Goal: Information Seeking & Learning: Find specific page/section

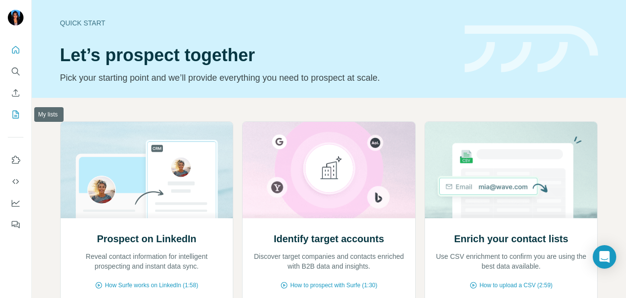
click at [17, 112] on icon "My lists" at bounding box center [16, 115] width 10 height 10
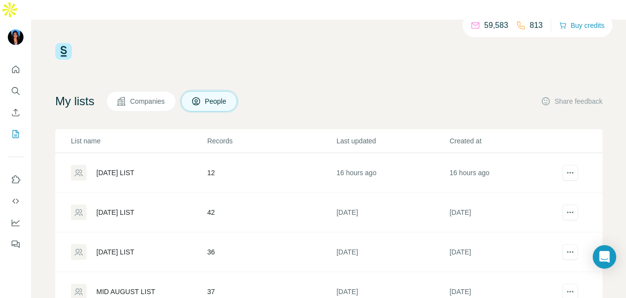
click at [102, 168] on div "TUESDAY LIST" at bounding box center [115, 173] width 38 height 10
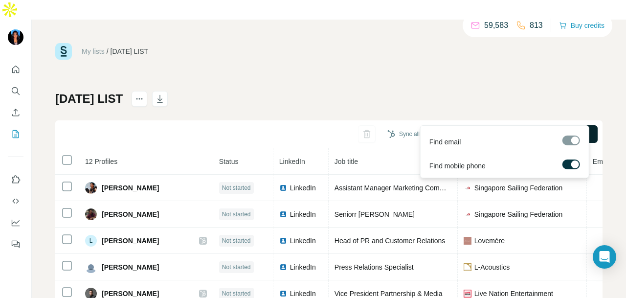
click at [500, 129] on span "Find all emails & mobiles (12)" at bounding box center [542, 134] width 90 height 10
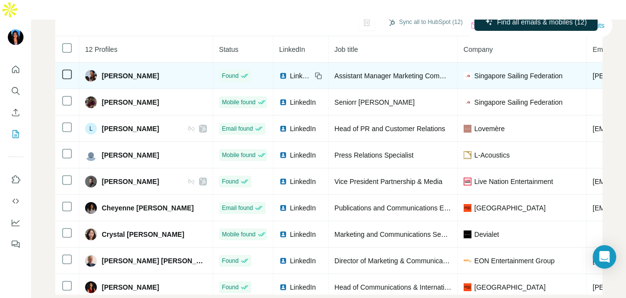
click at [290, 71] on span "LinkedIn" at bounding box center [301, 76] width 22 height 10
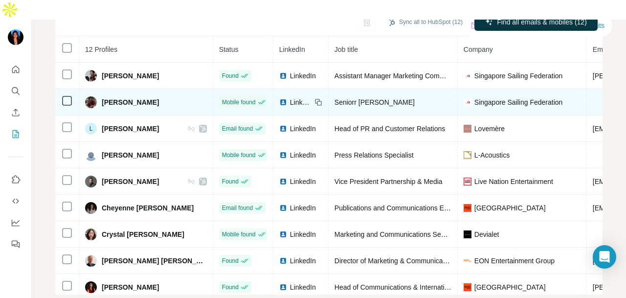
click at [290, 97] on span "LinkedIn" at bounding box center [301, 102] width 22 height 10
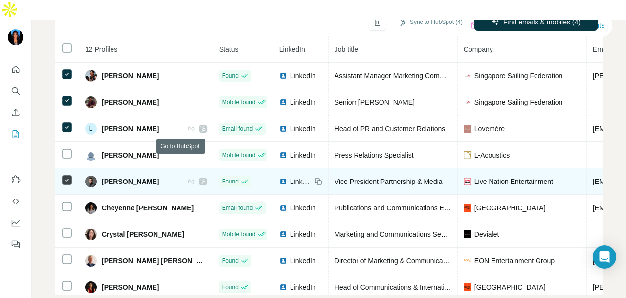
click at [200, 178] on icon at bounding box center [203, 182] width 6 height 8
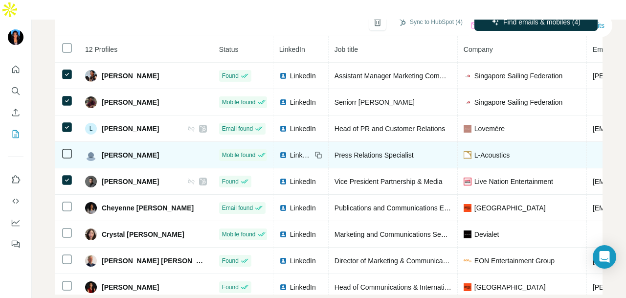
click at [290, 150] on span "LinkedIn" at bounding box center [301, 155] width 22 height 10
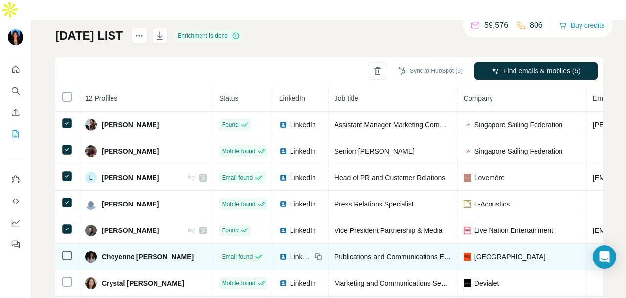
scroll to position [49, 0]
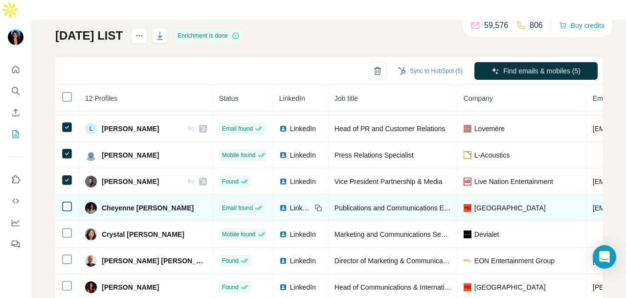
click at [290, 203] on span "LinkedIn" at bounding box center [301, 208] width 22 height 10
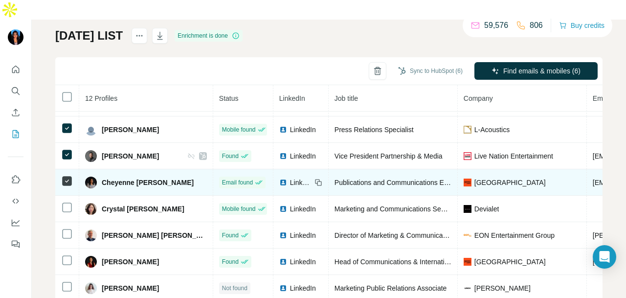
scroll to position [88, 0]
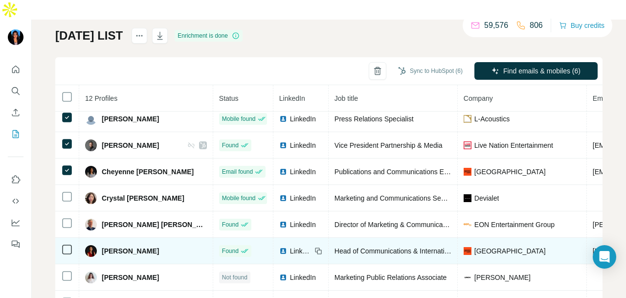
click at [290, 246] on span "LinkedIn" at bounding box center [301, 251] width 22 height 10
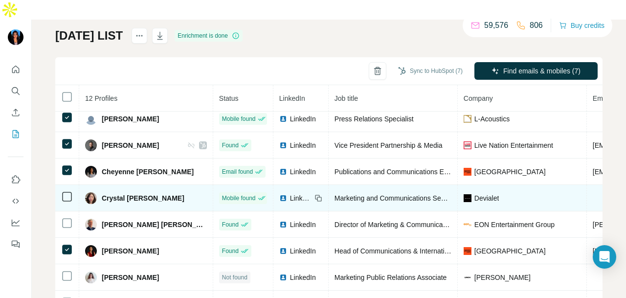
click at [290, 193] on span "LinkedIn" at bounding box center [301, 198] width 22 height 10
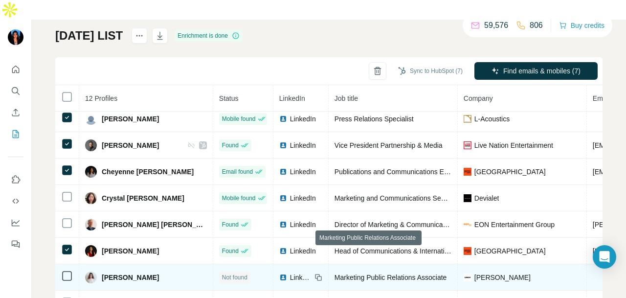
scroll to position [112, 0]
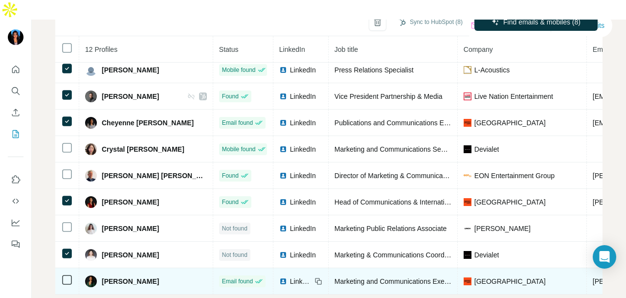
click at [290, 276] on span "LinkedIn" at bounding box center [301, 281] width 22 height 10
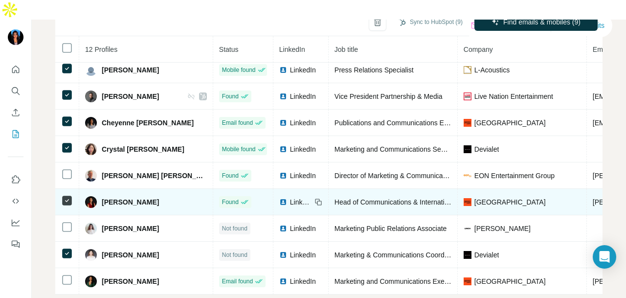
click at [290, 197] on span "LinkedIn" at bounding box center [301, 202] width 22 height 10
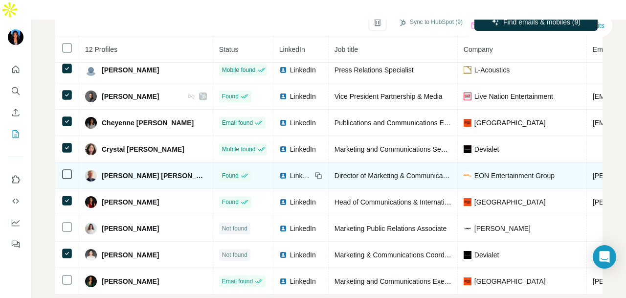
click at [290, 171] on span "LinkedIn" at bounding box center [301, 176] width 22 height 10
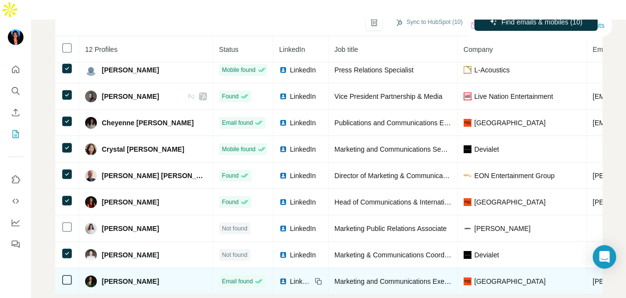
click at [279, 276] on div "LinkedIn" at bounding box center [295, 281] width 32 height 10
click at [63, 274] on icon at bounding box center [67, 280] width 12 height 12
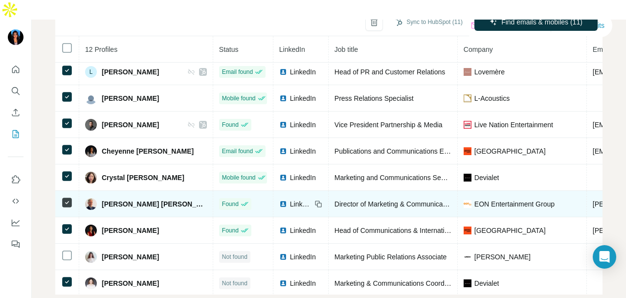
scroll to position [88, 0]
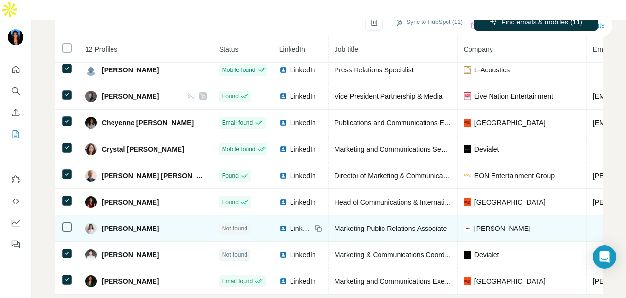
click at [290, 224] on span "LinkedIn" at bounding box center [301, 229] width 22 height 10
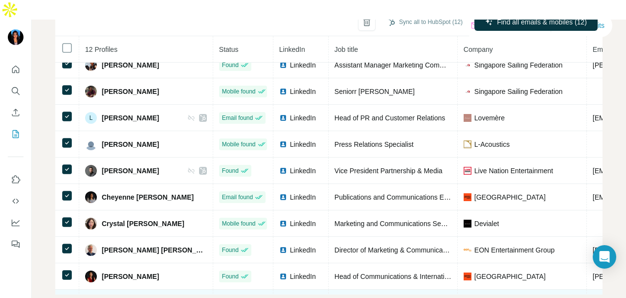
scroll to position [0, 0]
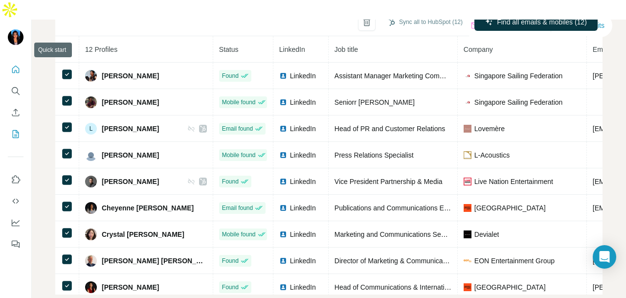
click at [12, 61] on button "Quick start" at bounding box center [16, 70] width 16 height 18
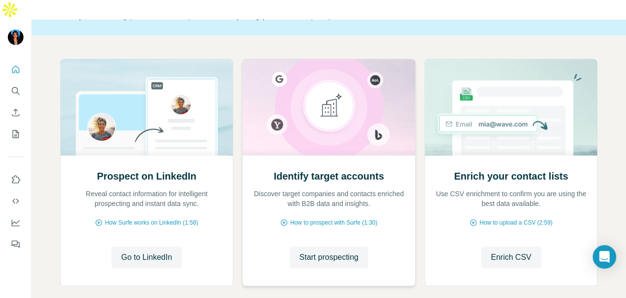
scroll to position [113, 0]
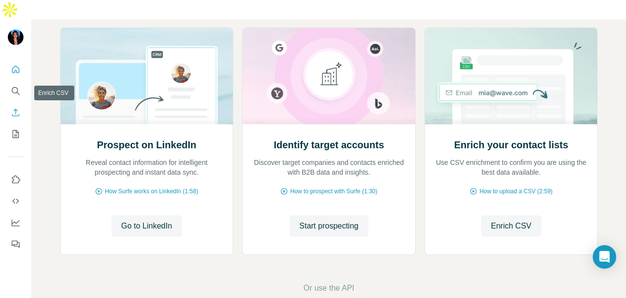
click at [16, 108] on icon "Enrich CSV" at bounding box center [16, 113] width 10 height 10
click at [16, 130] on icon "My lists" at bounding box center [16, 133] width 5 height 6
click at [14, 65] on icon "Quick start" at bounding box center [16, 70] width 10 height 10
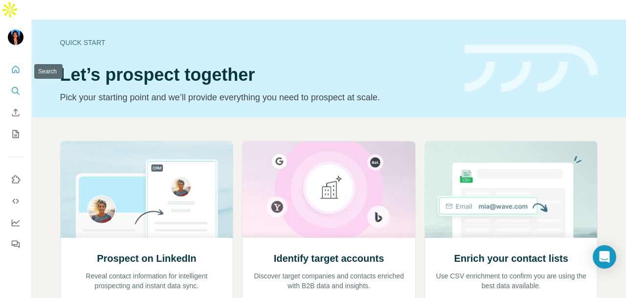
click at [9, 82] on button "Search" at bounding box center [16, 91] width 16 height 18
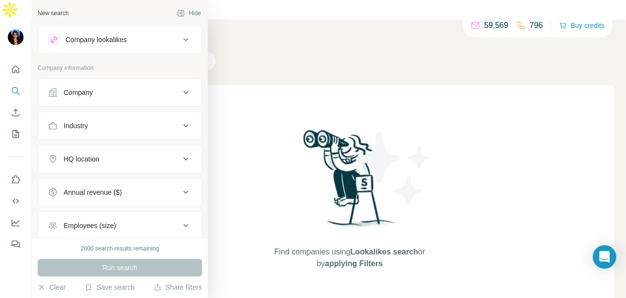
click at [87, 95] on div "Company" at bounding box center [78, 93] width 29 height 10
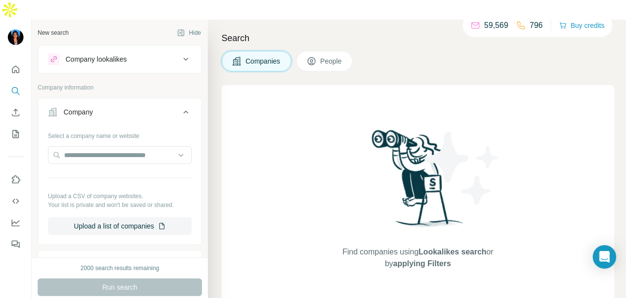
click at [87, 107] on div "Company" at bounding box center [78, 112] width 29 height 10
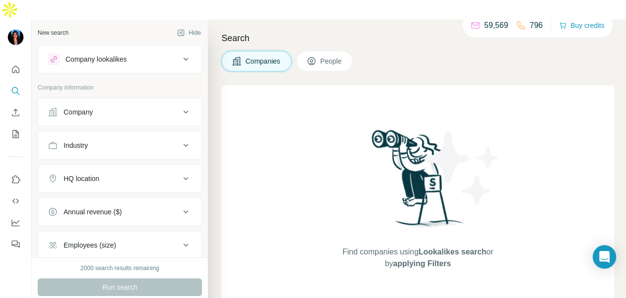
click at [339, 51] on button "People" at bounding box center [324, 61] width 57 height 21
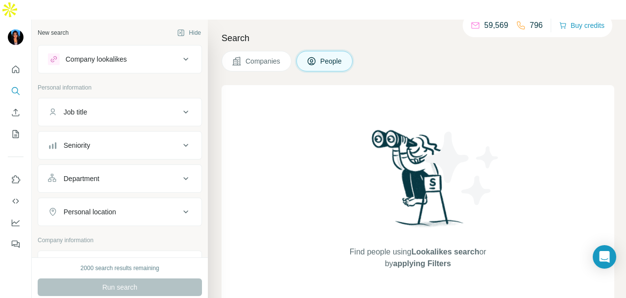
drag, startPoint x: 124, startPoint y: 110, endPoint x: 123, endPoint y: 124, distance: 14.2
click at [124, 110] on ul "Job title Seniority Department Personal location" at bounding box center [120, 162] width 164 height 128
click at [123, 140] on div "Seniority" at bounding box center [114, 145] width 132 height 10
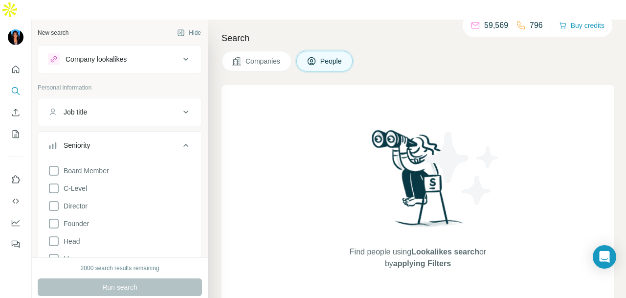
click at [118, 107] on div "Job title" at bounding box center [114, 112] width 132 height 10
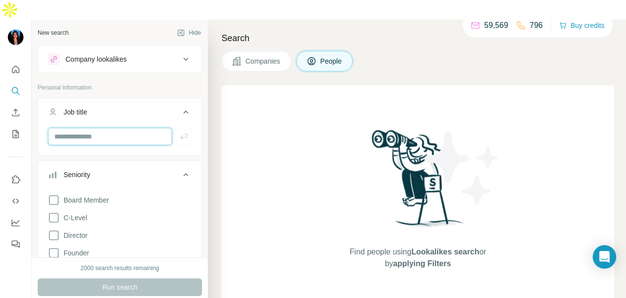
click at [110, 128] on input "text" at bounding box center [110, 137] width 124 height 18
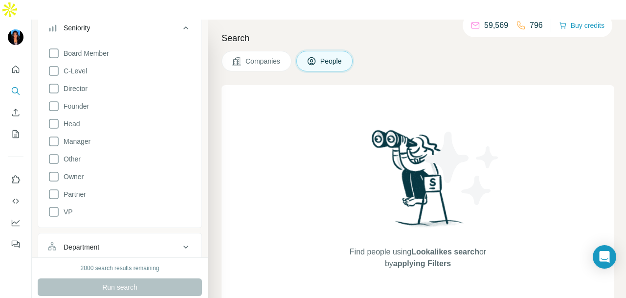
scroll to position [391, 0]
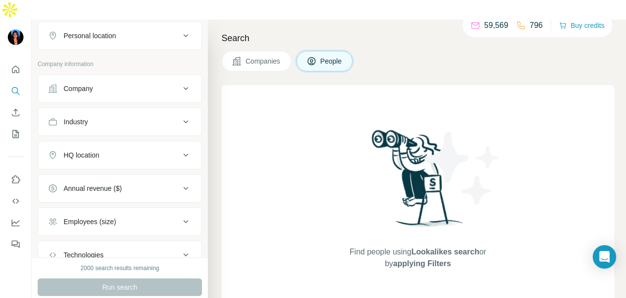
click at [122, 84] on div "Company" at bounding box center [114, 89] width 132 height 10
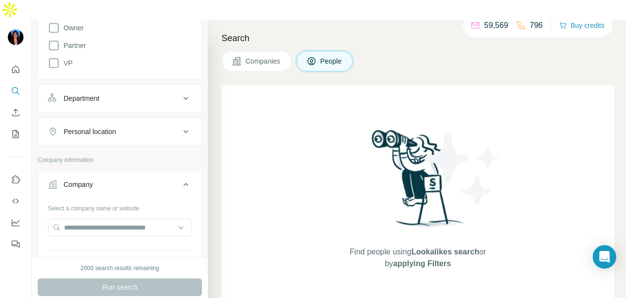
scroll to position [293, 0]
drag, startPoint x: 110, startPoint y: 74, endPoint x: 105, endPoint y: 77, distance: 5.0
click at [107, 95] on div "Department" at bounding box center [114, 100] width 132 height 10
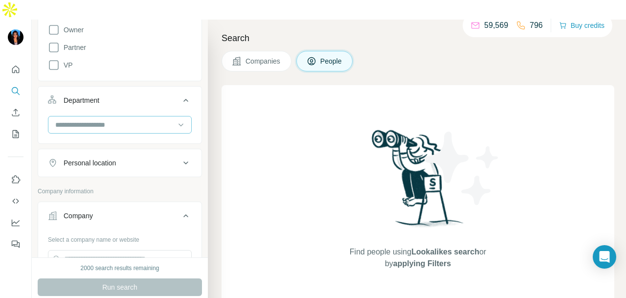
click at [120, 119] on input at bounding box center [114, 124] width 121 height 11
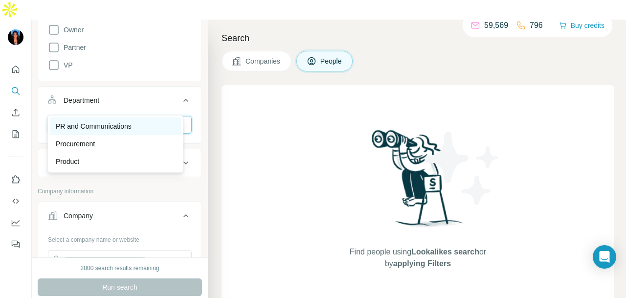
type input "**"
click at [137, 126] on div "PR and Communications" at bounding box center [115, 126] width 119 height 10
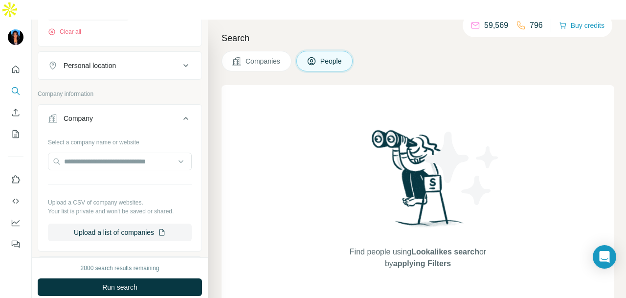
scroll to position [391, 0]
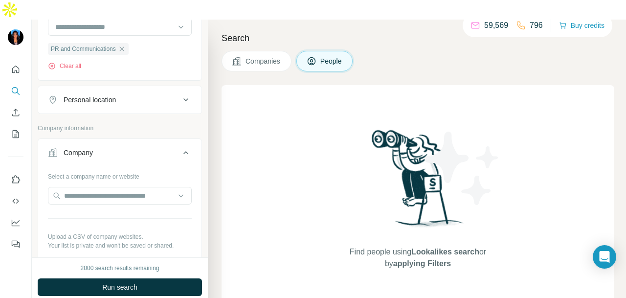
click at [129, 95] on div "Personal location" at bounding box center [114, 100] width 132 height 10
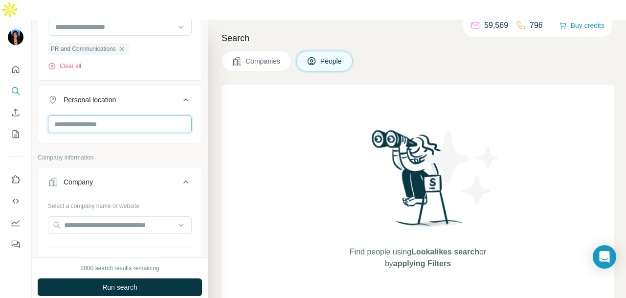
click at [120, 115] on input "text" at bounding box center [120, 124] width 144 height 18
type input "****"
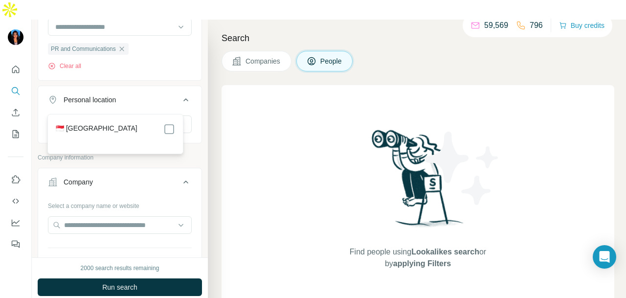
click at [125, 127] on div "🇸🇬 [GEOGRAPHIC_DATA]" at bounding box center [115, 129] width 119 height 12
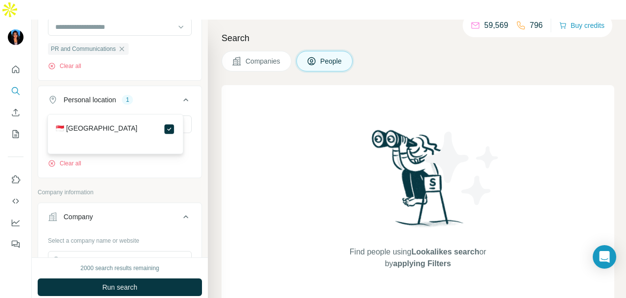
click at [134, 129] on div "🇸🇬 [GEOGRAPHIC_DATA]" at bounding box center [115, 129] width 119 height 12
click at [140, 188] on p "Company information" at bounding box center [120, 192] width 164 height 9
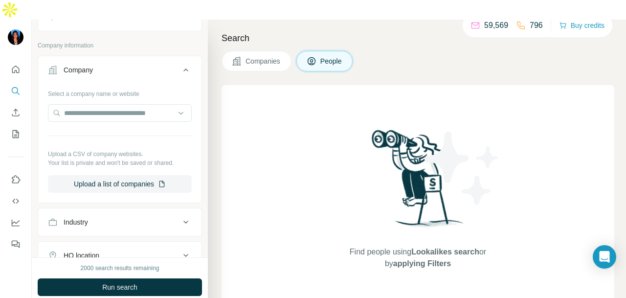
scroll to position [636, 0]
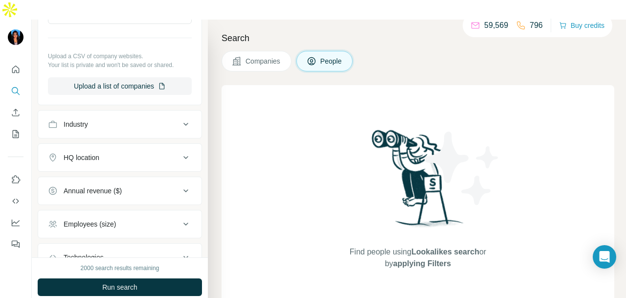
drag, startPoint x: 152, startPoint y: 93, endPoint x: 147, endPoint y: 100, distance: 8.8
click at [151, 112] on button "Industry" at bounding box center [119, 123] width 163 height 23
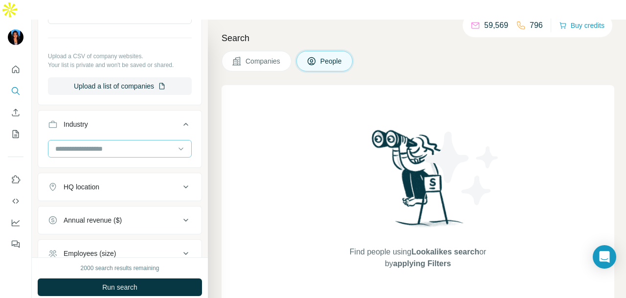
click at [128, 140] on div at bounding box center [114, 148] width 121 height 17
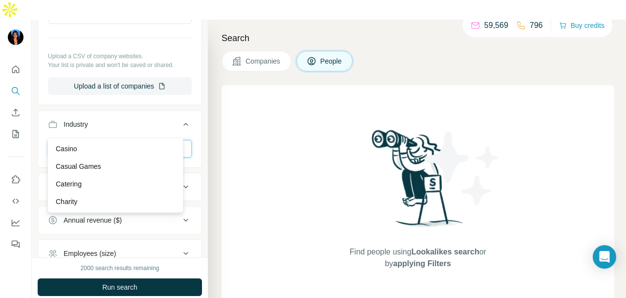
scroll to position [1369, 0]
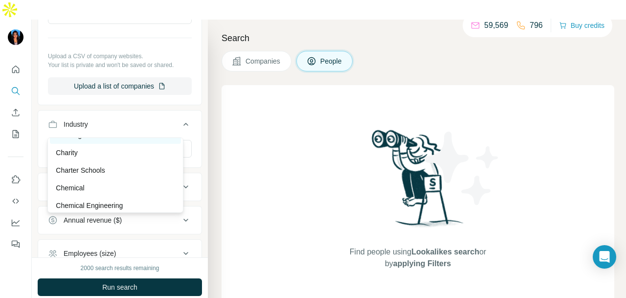
click at [143, 140] on div "Catering" at bounding box center [115, 135] width 119 height 10
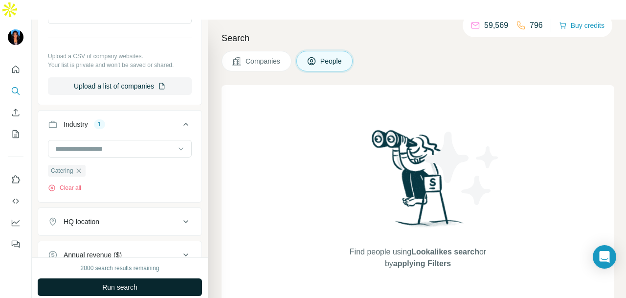
click at [143, 278] on button "Run search" at bounding box center [120, 287] width 164 height 18
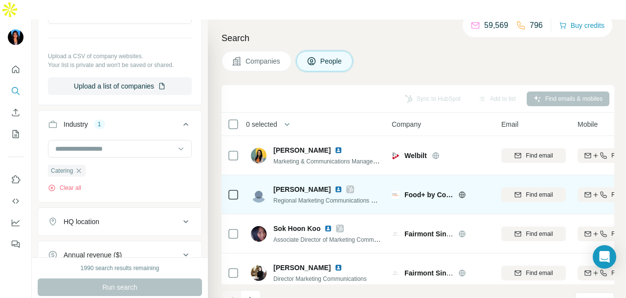
click at [348, 186] on icon at bounding box center [350, 189] width 5 height 6
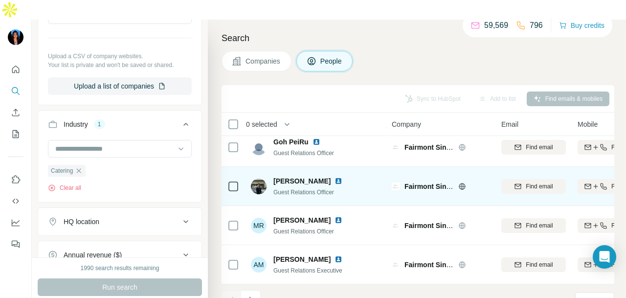
scroll to position [246, 0]
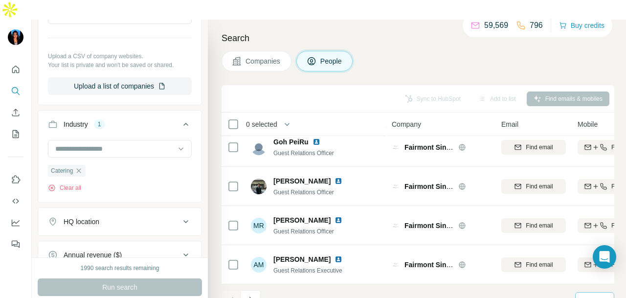
click at [592, 295] on div "10" at bounding box center [594, 300] width 24 height 10
click at [585, 207] on p "60" at bounding box center [587, 207] width 8 height 10
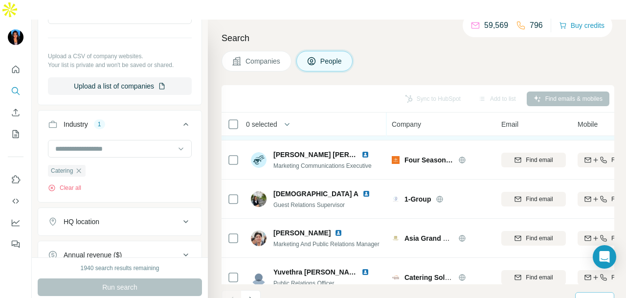
scroll to position [2006, 0]
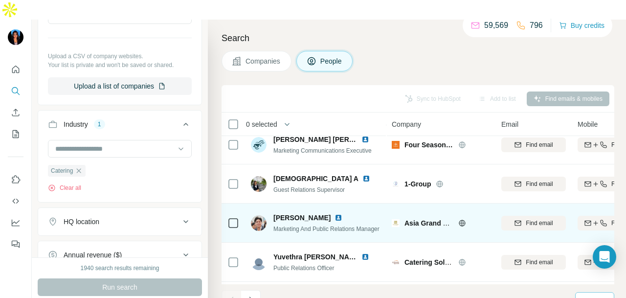
click at [335, 214] on img at bounding box center [339, 218] width 8 height 8
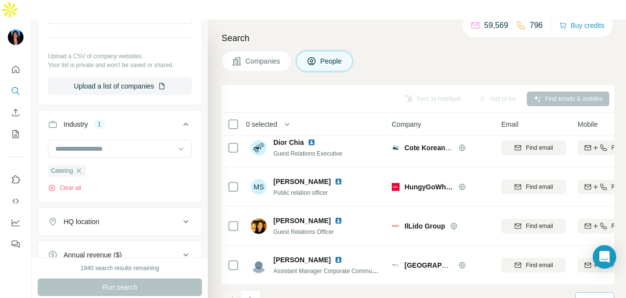
scroll to position [2202, 0]
click at [75, 165] on div "Catering" at bounding box center [67, 171] width 38 height 12
click at [84, 165] on div "Catering" at bounding box center [67, 171] width 38 height 12
click at [81, 167] on icon "button" at bounding box center [79, 171] width 8 height 8
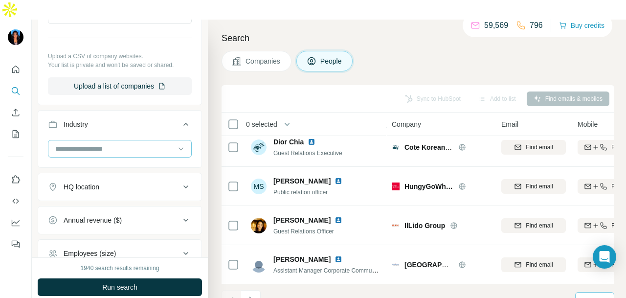
click at [108, 143] on input at bounding box center [114, 148] width 121 height 11
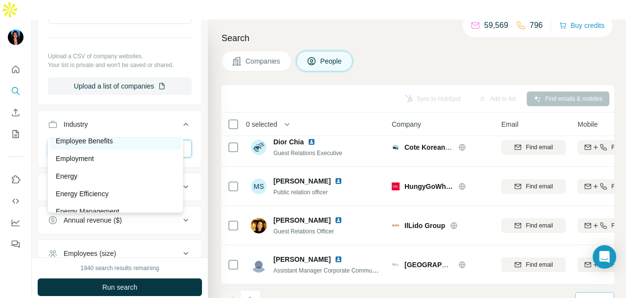
scroll to position [3717, 0]
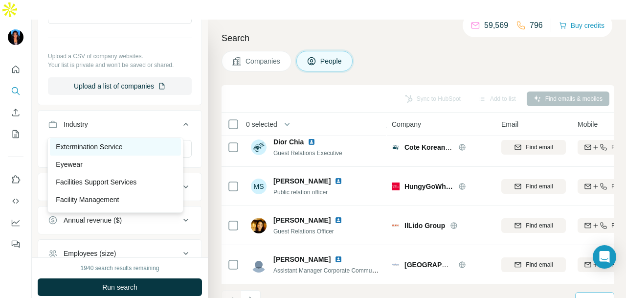
click at [122, 152] on p "Extermination Service" at bounding box center [89, 147] width 67 height 10
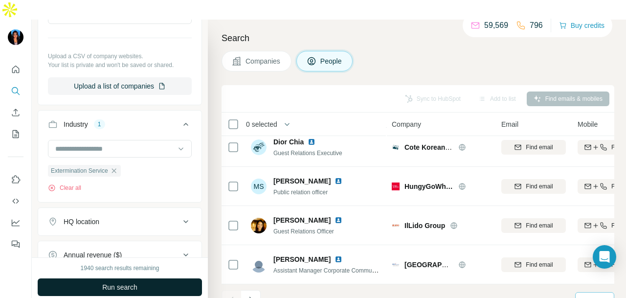
click at [137, 278] on button "Run search" at bounding box center [120, 287] width 164 height 18
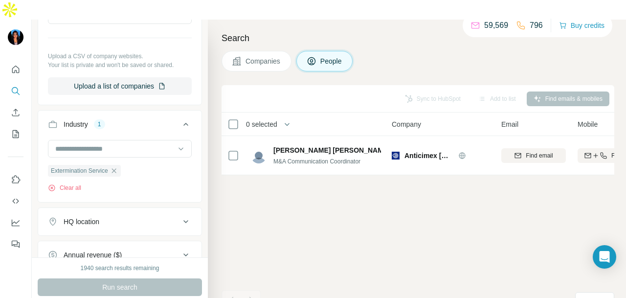
scroll to position [0, 0]
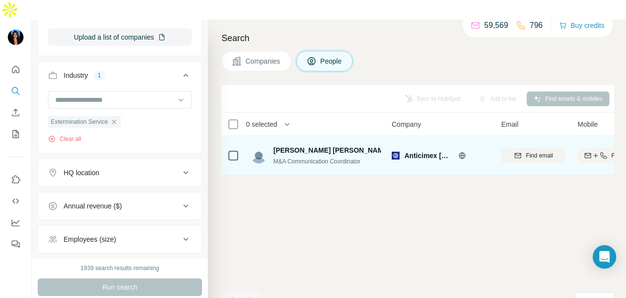
click at [394, 146] on img at bounding box center [398, 150] width 8 height 8
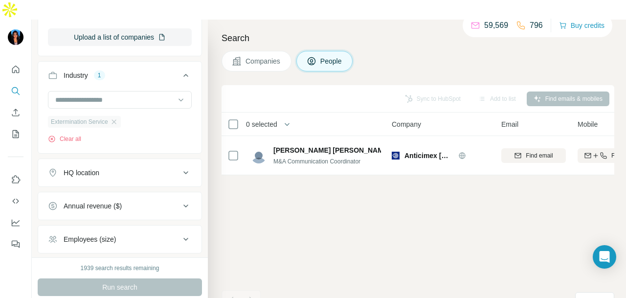
click at [117, 116] on div "Extermination Service" at bounding box center [84, 122] width 73 height 12
click at [116, 118] on icon "button" at bounding box center [114, 122] width 8 height 8
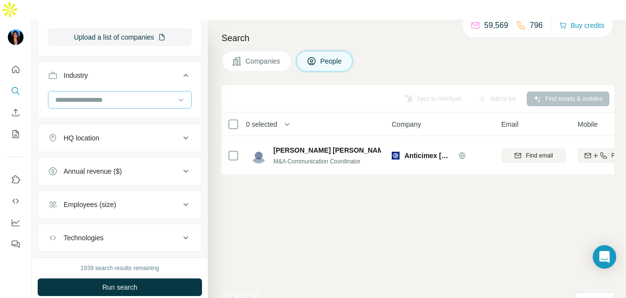
click at [124, 94] on input at bounding box center [114, 99] width 121 height 11
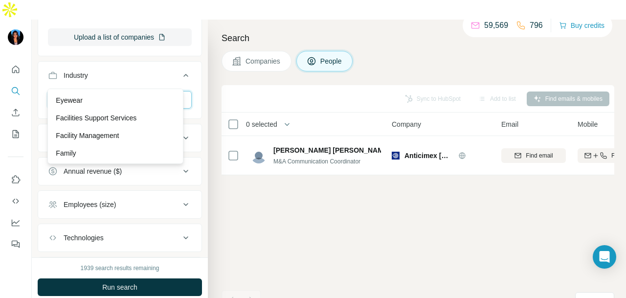
scroll to position [3717, 0]
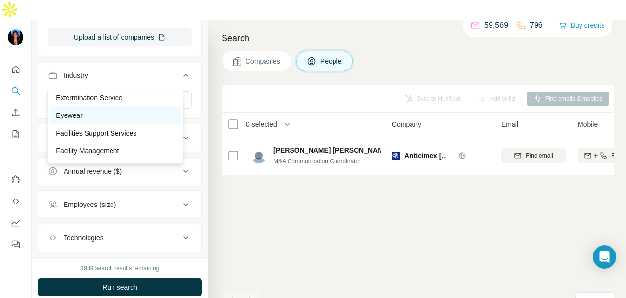
click at [117, 124] on div "Eyewear" at bounding box center [115, 116] width 131 height 18
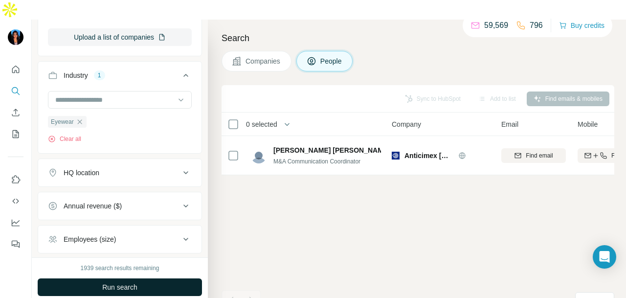
click at [141, 278] on button "Run search" at bounding box center [120, 287] width 164 height 18
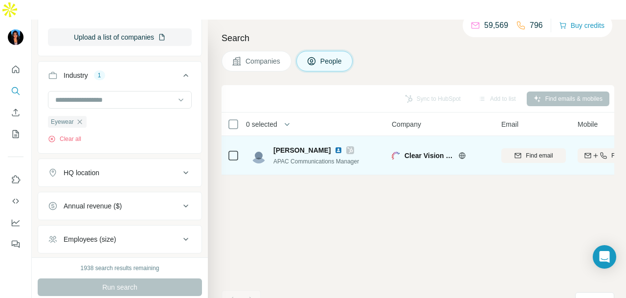
click at [335, 146] on img at bounding box center [339, 150] width 8 height 8
click at [347, 146] on icon at bounding box center [350, 150] width 6 height 8
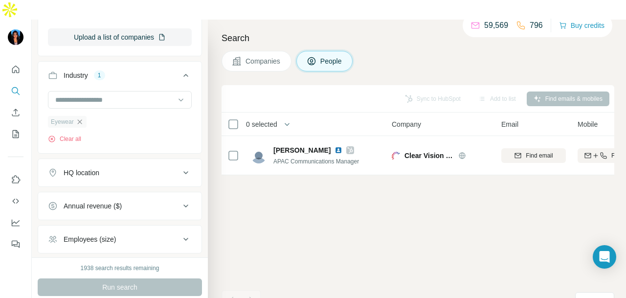
click at [81, 118] on icon "button" at bounding box center [80, 122] width 8 height 8
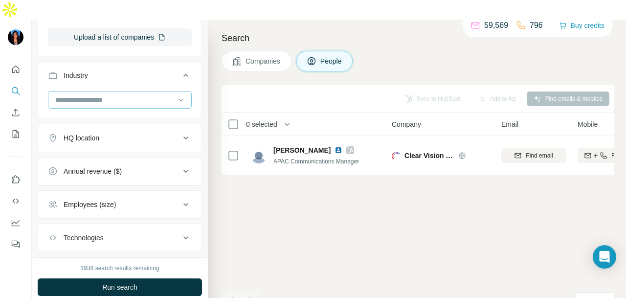
click at [118, 91] on div at bounding box center [114, 99] width 121 height 17
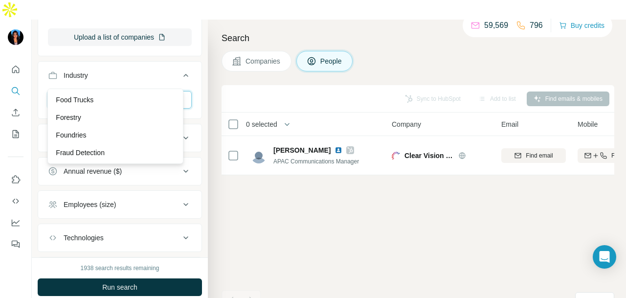
scroll to position [4206, 0]
click at [113, 89] on div "Food Trucks" at bounding box center [115, 84] width 119 height 10
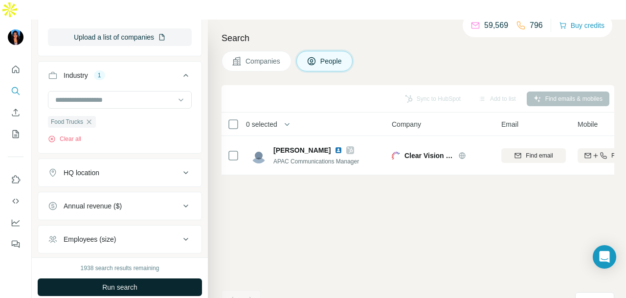
click at [155, 278] on button "Run search" at bounding box center [120, 287] width 164 height 18
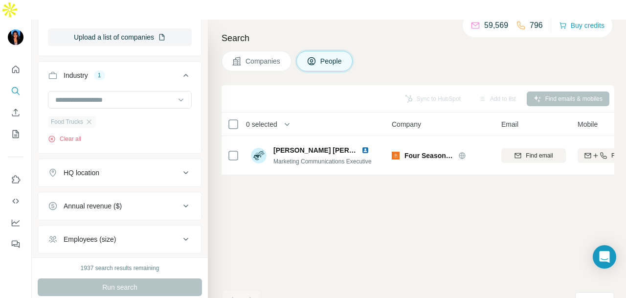
click at [89, 116] on div "Food Trucks" at bounding box center [72, 122] width 48 height 12
click at [89, 118] on icon "button" at bounding box center [89, 122] width 8 height 8
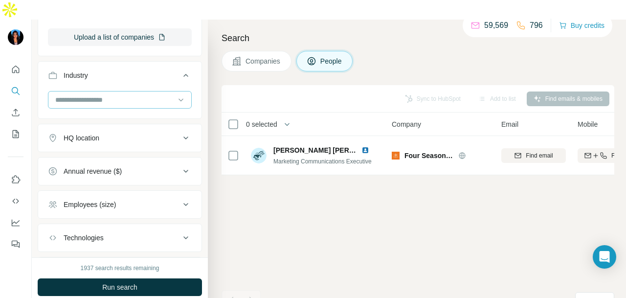
click at [163, 94] on input at bounding box center [114, 99] width 121 height 11
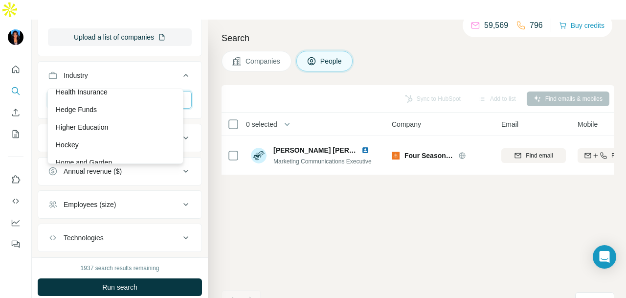
scroll to position [4842, 0]
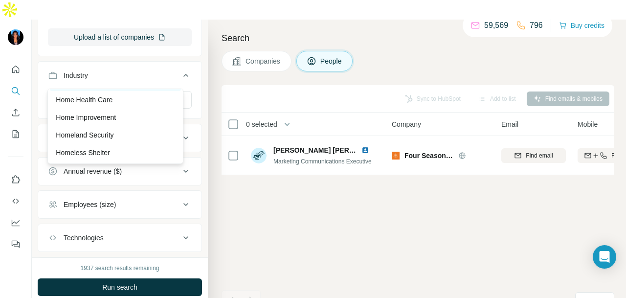
click at [146, 87] on div "Home Decor" at bounding box center [115, 82] width 119 height 10
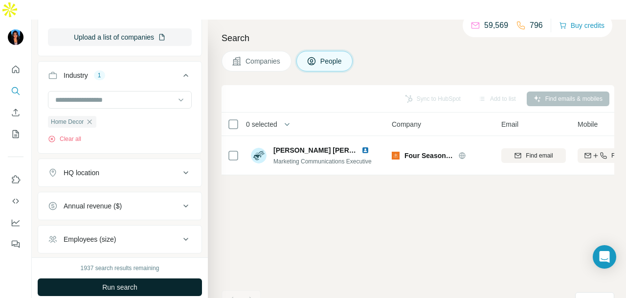
click at [157, 278] on button "Run search" at bounding box center [120, 287] width 164 height 18
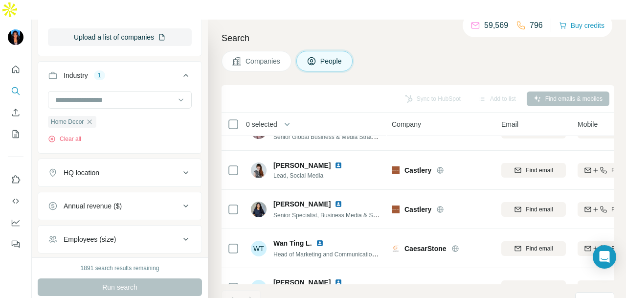
scroll to position [1027, 0]
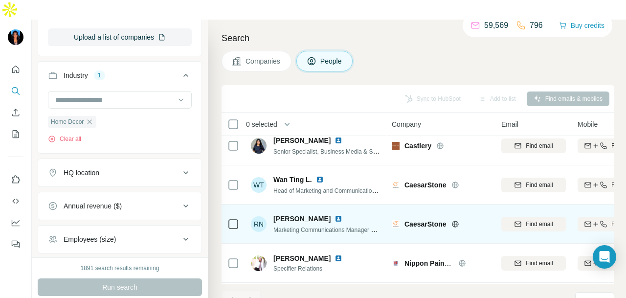
click at [335, 215] on img at bounding box center [339, 219] width 8 height 8
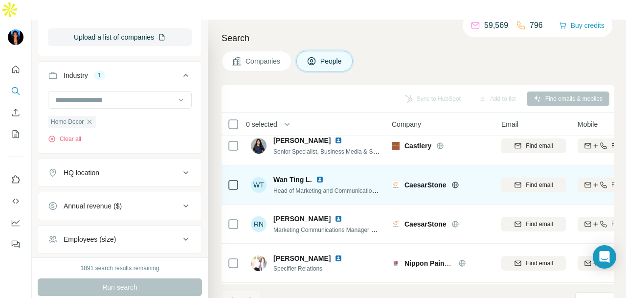
click at [317, 176] on img at bounding box center [320, 180] width 8 height 8
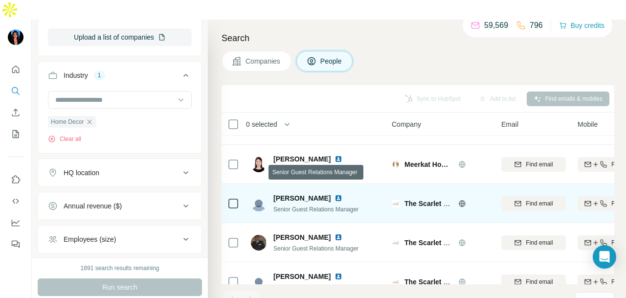
scroll to position [1507, 0]
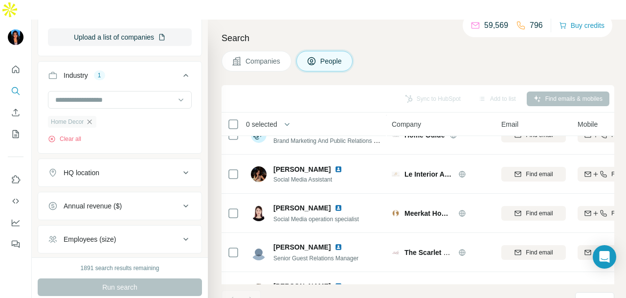
click at [93, 118] on icon "button" at bounding box center [90, 122] width 8 height 8
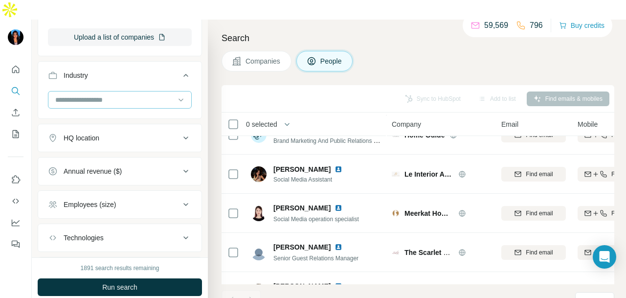
click at [165, 94] on input at bounding box center [114, 99] width 121 height 11
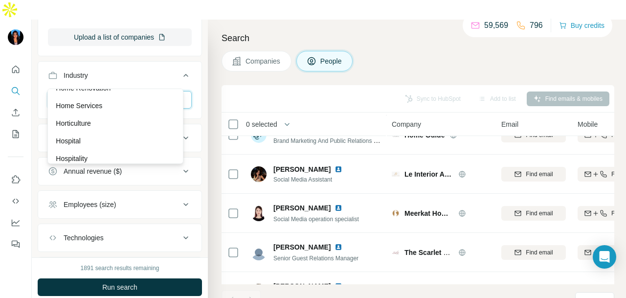
scroll to position [4940, 0]
click at [150, 77] on div "Home Renovation" at bounding box center [115, 72] width 119 height 10
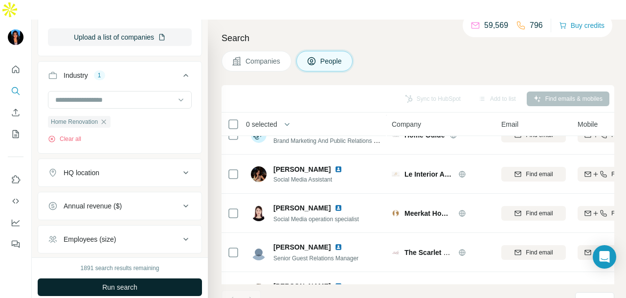
click at [181, 278] on button "Run search" at bounding box center [120, 287] width 164 height 18
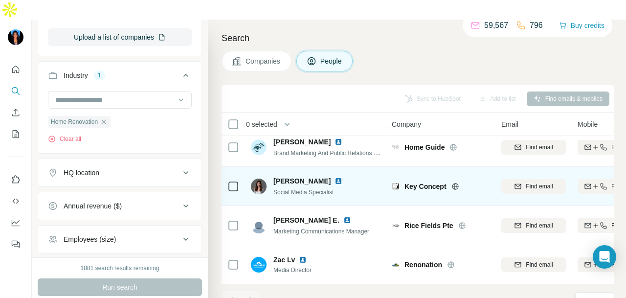
scroll to position [197, 0]
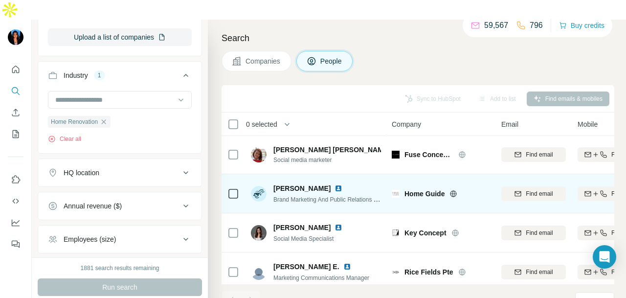
click at [335, 184] on img at bounding box center [339, 188] width 8 height 8
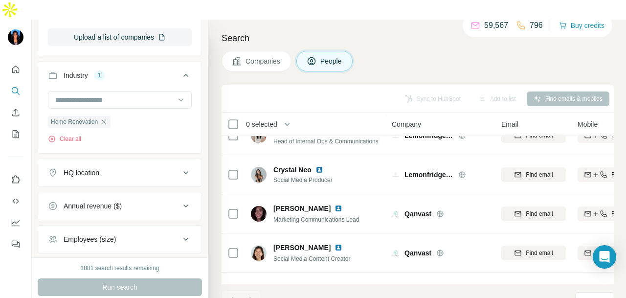
scroll to position [50, 0]
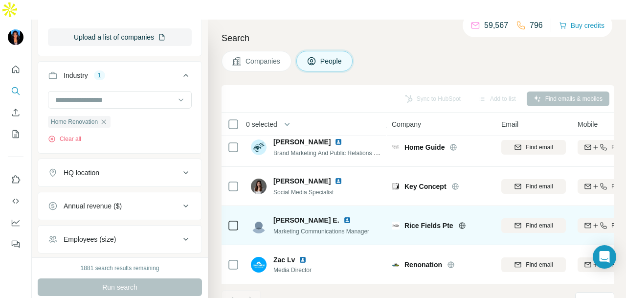
scroll to position [246, 0]
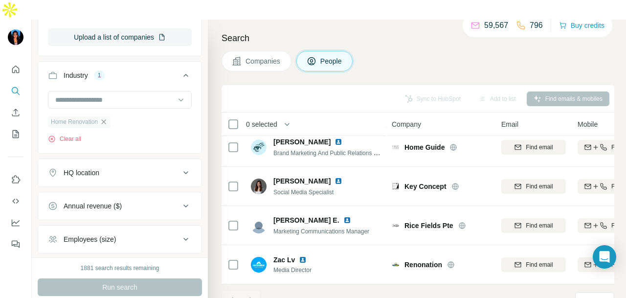
click at [102, 118] on icon "button" at bounding box center [104, 122] width 8 height 8
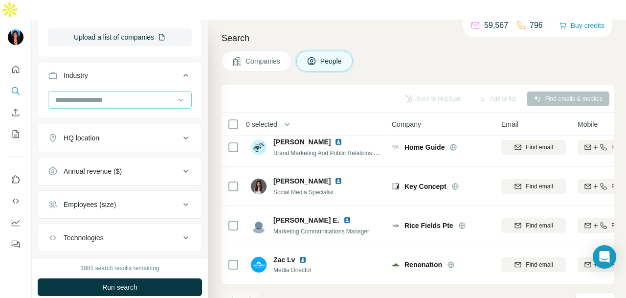
click at [138, 94] on input at bounding box center [114, 99] width 121 height 11
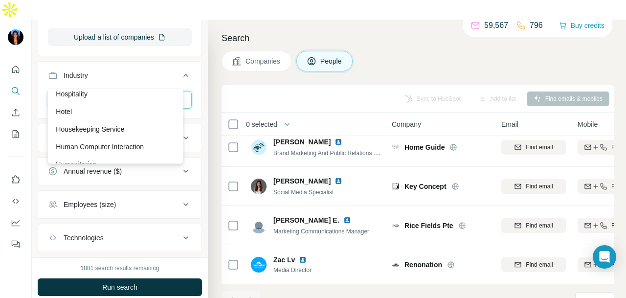
scroll to position [5038, 0]
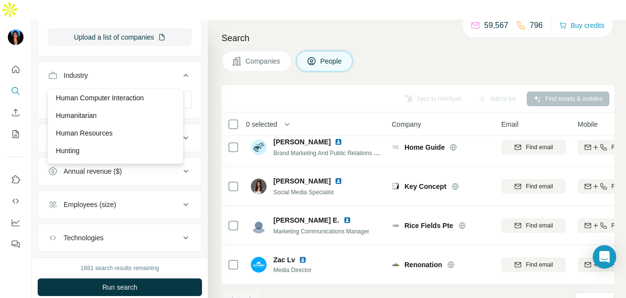
click at [140, 89] on div "Housekeeping Service" at bounding box center [115, 80] width 131 height 18
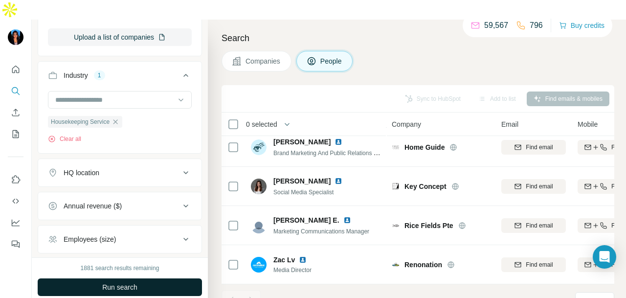
click at [174, 278] on button "Run search" at bounding box center [120, 287] width 164 height 18
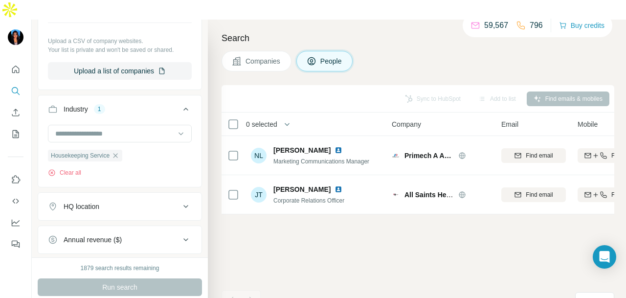
scroll to position [636, 0]
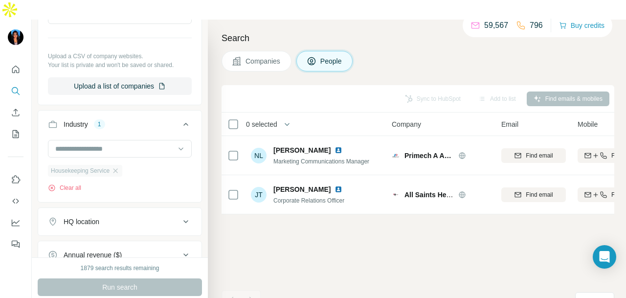
click at [121, 165] on div "Housekeeping Service" at bounding box center [85, 171] width 74 height 12
click at [119, 167] on icon "button" at bounding box center [116, 171] width 8 height 8
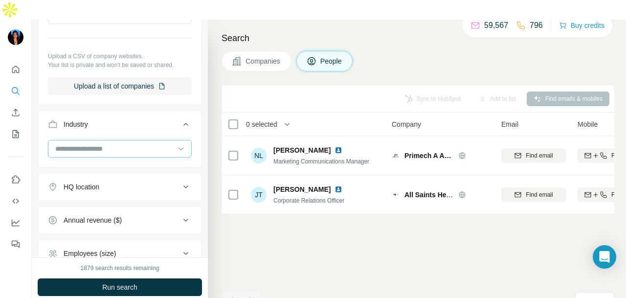
click at [152, 143] on input at bounding box center [114, 148] width 121 height 11
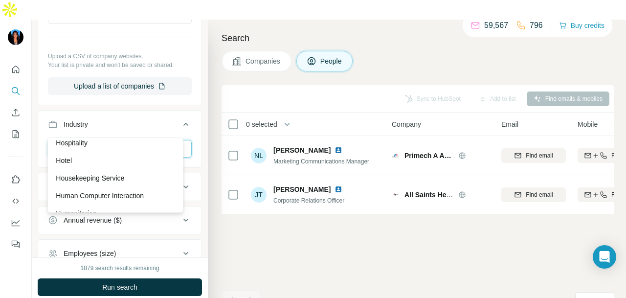
scroll to position [5038, 0]
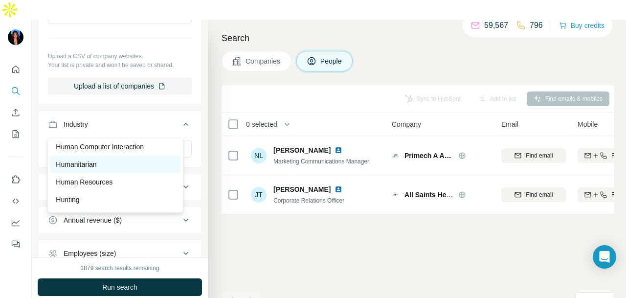
click at [120, 169] on div "Humanitarian" at bounding box center [115, 164] width 119 height 10
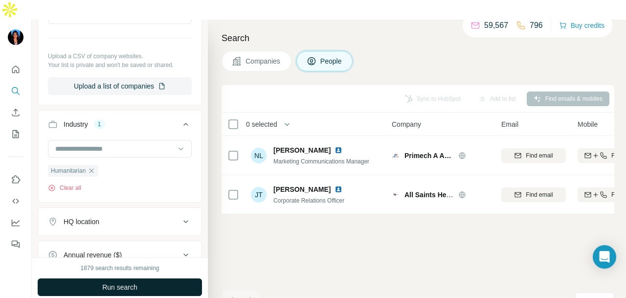
click at [140, 278] on button "Run search" at bounding box center [120, 287] width 164 height 18
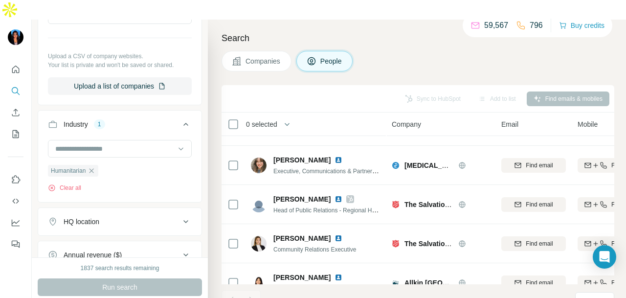
scroll to position [489, 0]
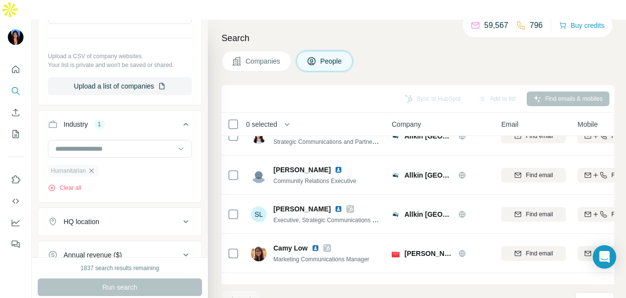
click at [94, 167] on icon "button" at bounding box center [92, 171] width 8 height 8
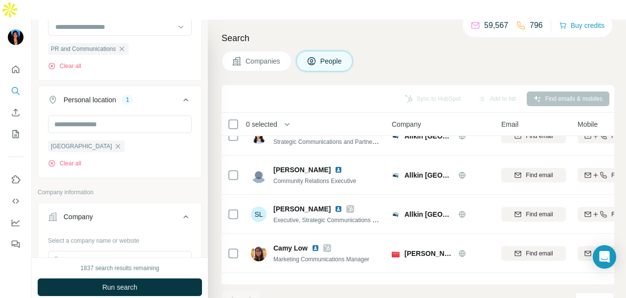
scroll to position [147, 0]
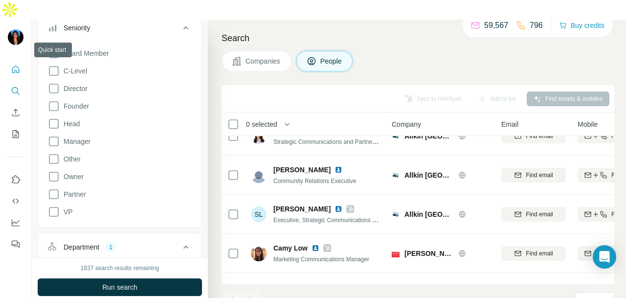
click at [9, 61] on button "Quick start" at bounding box center [16, 70] width 16 height 18
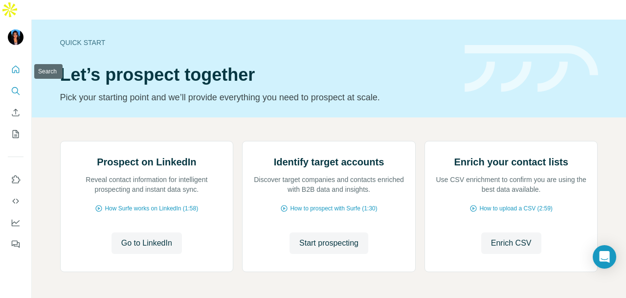
click at [14, 86] on icon "Search" at bounding box center [16, 91] width 10 height 10
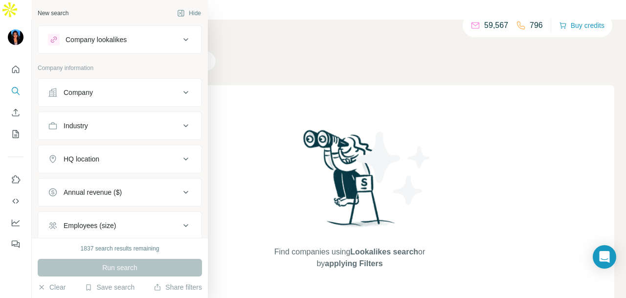
click at [109, 92] on div "Company" at bounding box center [114, 93] width 132 height 10
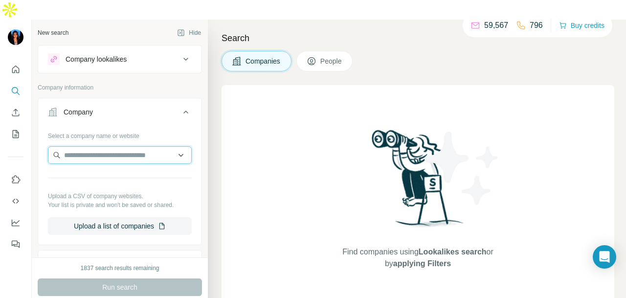
click at [105, 146] on input "text" at bounding box center [120, 155] width 144 height 18
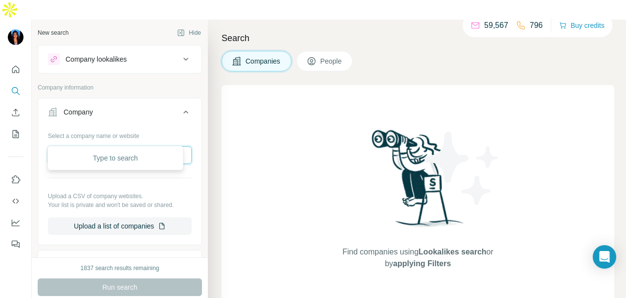
paste input "**********"
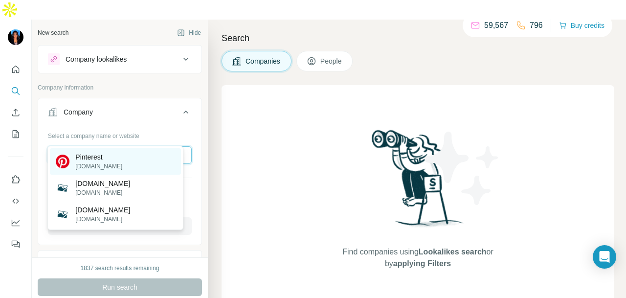
type input "**********"
click at [129, 163] on div "Pinterest pinterest.com" at bounding box center [115, 161] width 131 height 26
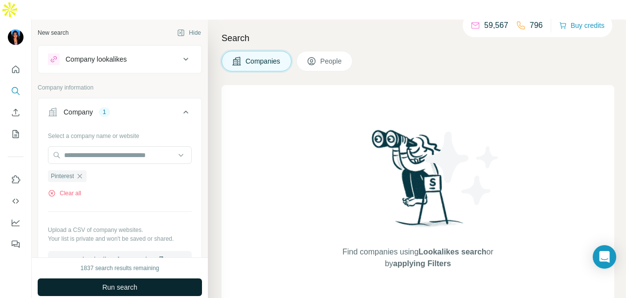
click at [164, 278] on button "Run search" at bounding box center [120, 287] width 164 height 18
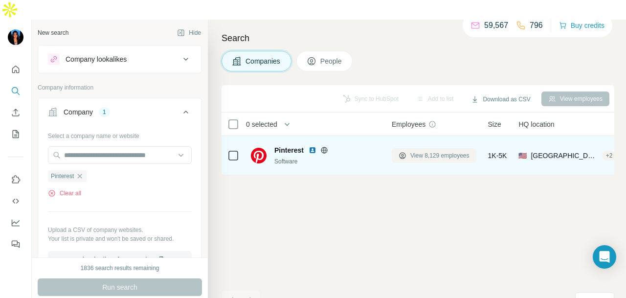
click at [424, 151] on span "View 8,129 employees" at bounding box center [439, 155] width 59 height 9
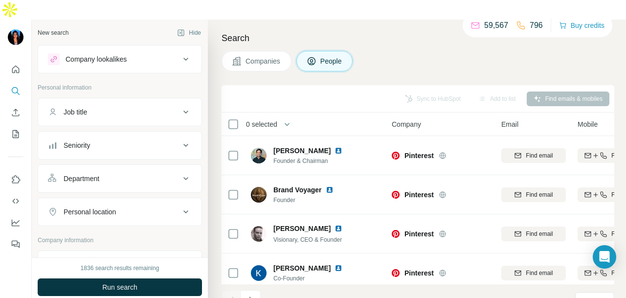
scroll to position [98, 0]
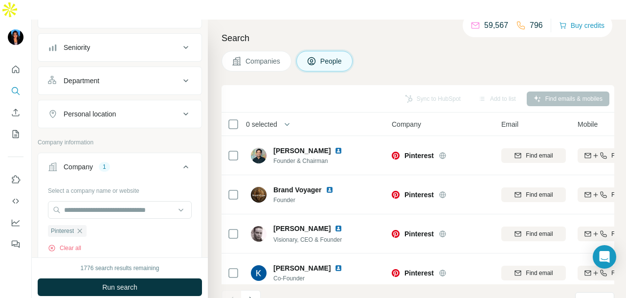
click at [151, 69] on button "Department" at bounding box center [119, 80] width 163 height 23
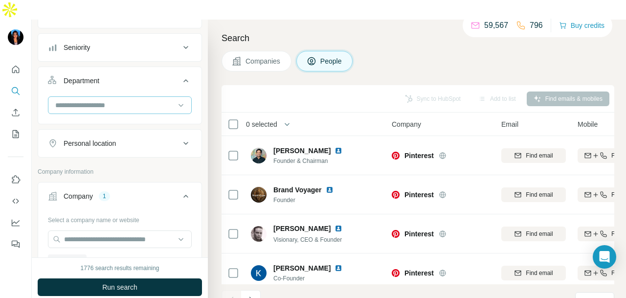
click at [144, 100] on input at bounding box center [114, 105] width 121 height 11
type input "**"
click at [149, 111] on div "PR and Communications" at bounding box center [115, 107] width 131 height 18
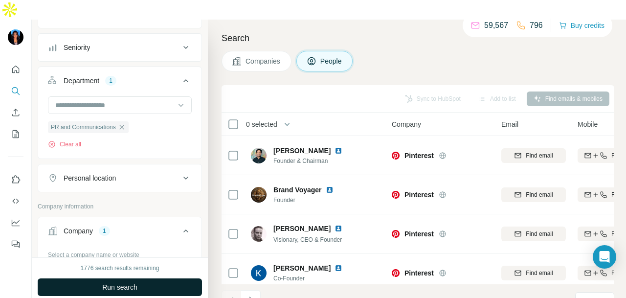
click at [149, 278] on button "Run search" at bounding box center [120, 287] width 164 height 18
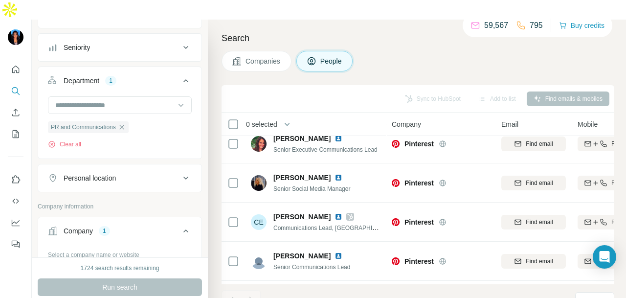
scroll to position [293, 0]
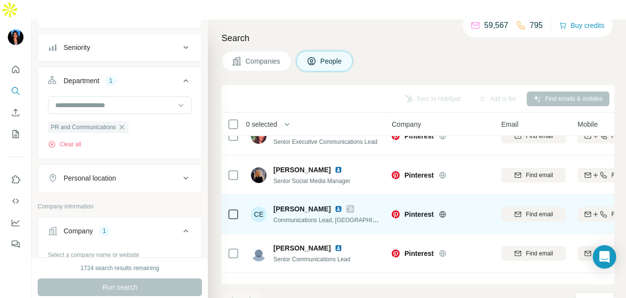
click at [335, 205] on img at bounding box center [339, 209] width 8 height 8
click at [347, 205] on icon at bounding box center [350, 209] width 6 height 8
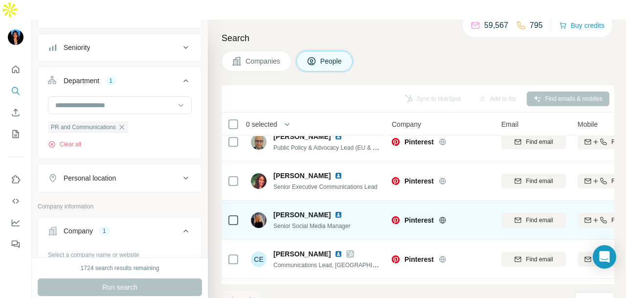
scroll to position [196, 0]
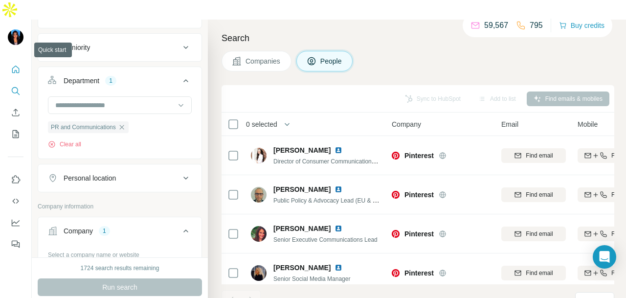
click at [12, 65] on icon "Quick start" at bounding box center [16, 70] width 10 height 10
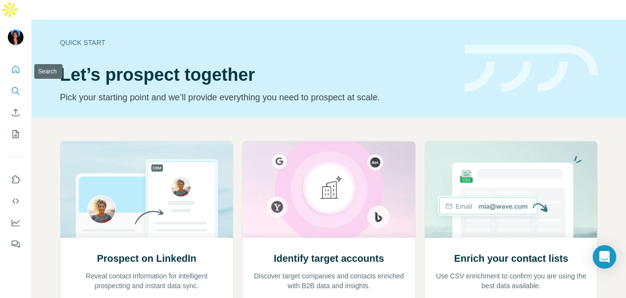
click at [14, 82] on button "Search" at bounding box center [16, 91] width 16 height 18
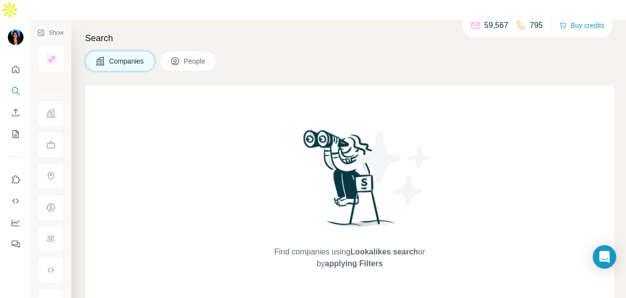
click at [193, 51] on button "People" at bounding box center [188, 61] width 57 height 21
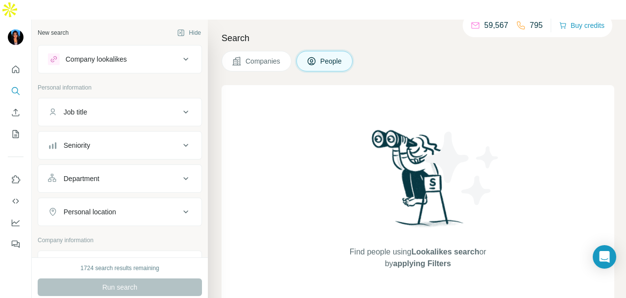
click at [138, 134] on button "Seniority" at bounding box center [119, 145] width 163 height 23
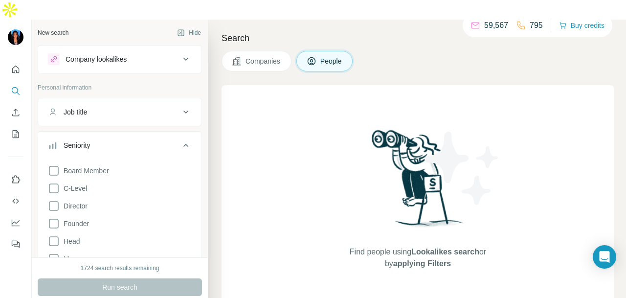
drag, startPoint x: 138, startPoint y: 120, endPoint x: 138, endPoint y: 111, distance: 8.8
click at [138, 140] on div "Seniority" at bounding box center [114, 145] width 132 height 10
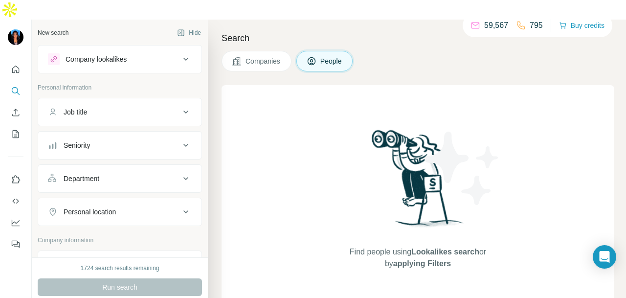
click at [143, 107] on div "Job title" at bounding box center [114, 112] width 132 height 10
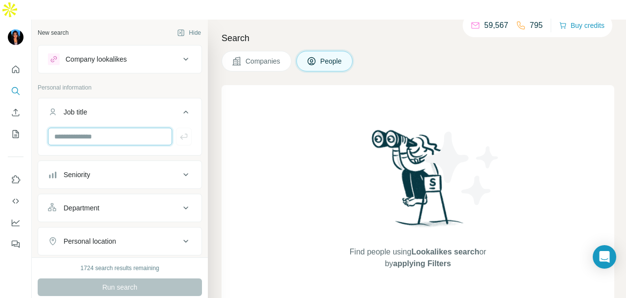
click at [136, 128] on input "text" at bounding box center [110, 137] width 124 height 18
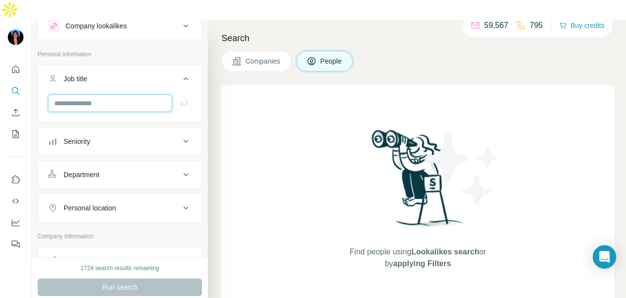
scroll to position [49, 0]
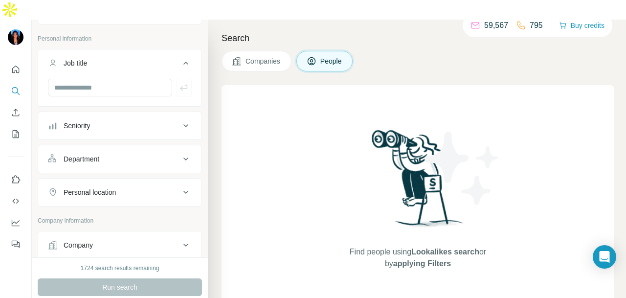
click at [140, 147] on button "Department" at bounding box center [119, 158] width 163 height 23
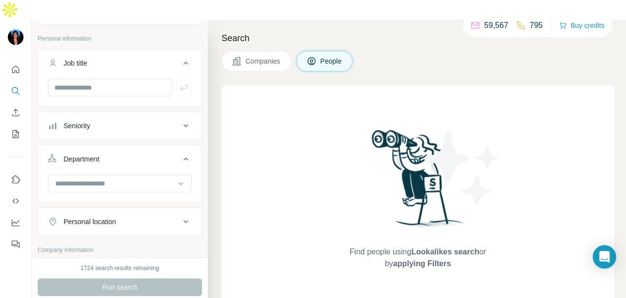
click at [131, 153] on button "Department" at bounding box center [119, 160] width 163 height 27
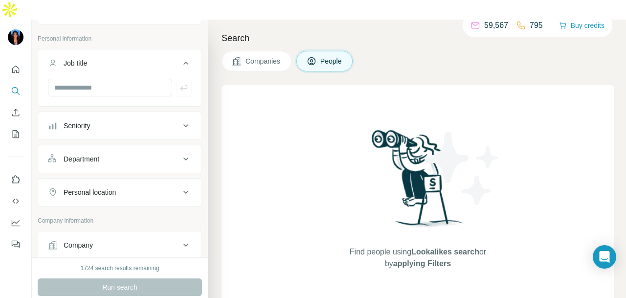
click at [135, 154] on div "Department" at bounding box center [114, 159] width 132 height 10
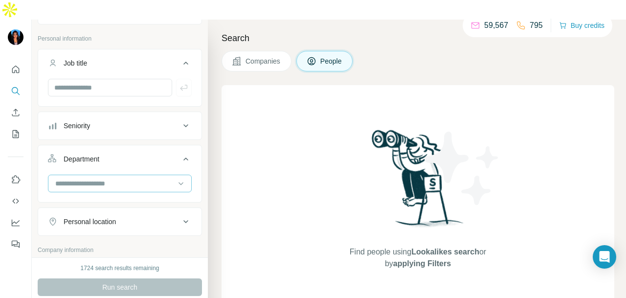
click at [119, 178] on input at bounding box center [114, 183] width 121 height 11
type input "**"
click at [143, 191] on div "PR and Communications" at bounding box center [115, 185] width 131 height 18
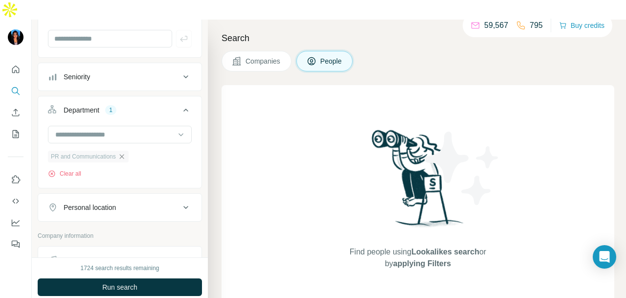
scroll to position [196, 0]
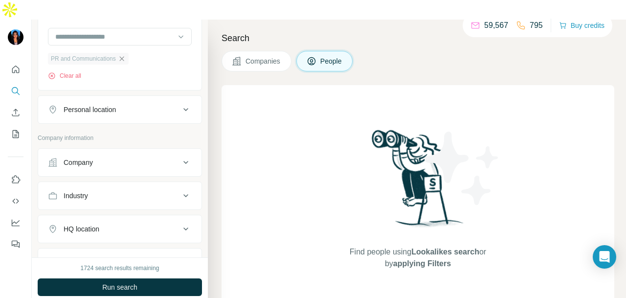
click at [116, 105] on div "Personal location" at bounding box center [90, 110] width 52 height 10
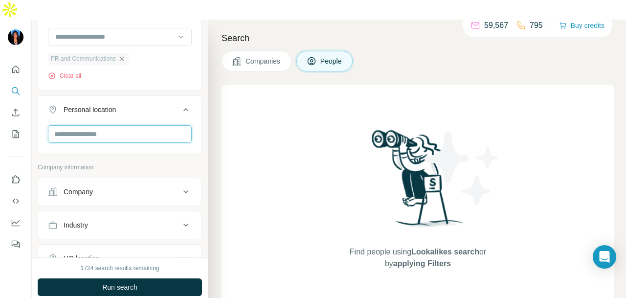
click at [110, 125] on input "text" at bounding box center [120, 134] width 144 height 18
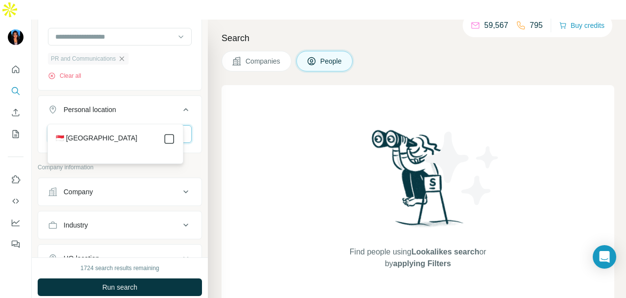
type input "****"
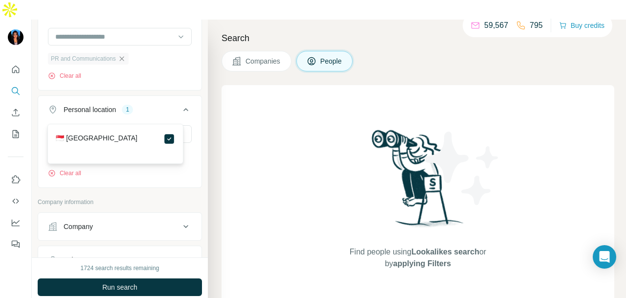
click at [167, 68] on div "Department 1 PR and Communications Clear all" at bounding box center [120, 44] width 164 height 92
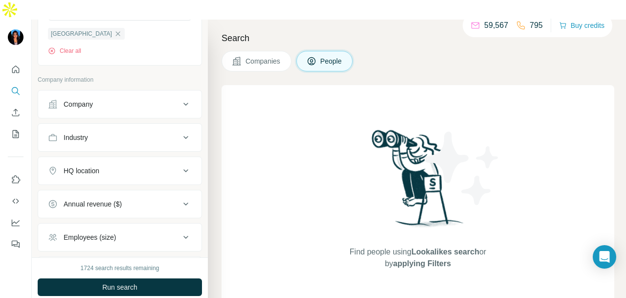
scroll to position [342, 0]
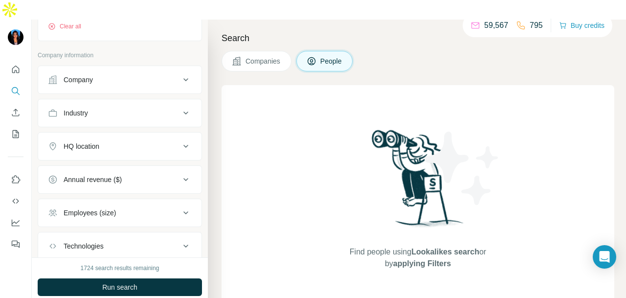
click at [137, 108] on div "Industry" at bounding box center [114, 113] width 132 height 10
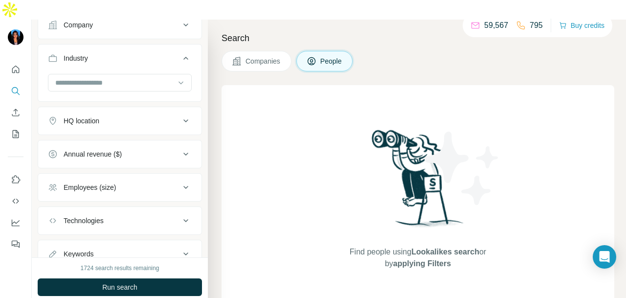
scroll to position [382, 0]
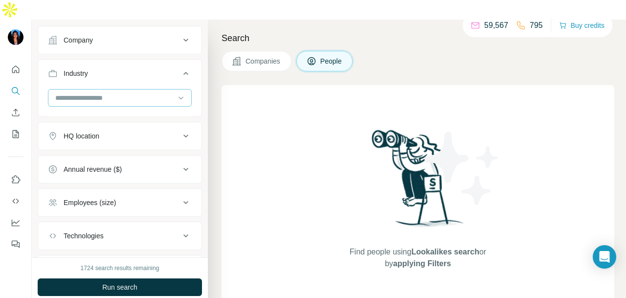
click at [147, 92] on input at bounding box center [114, 97] width 121 height 11
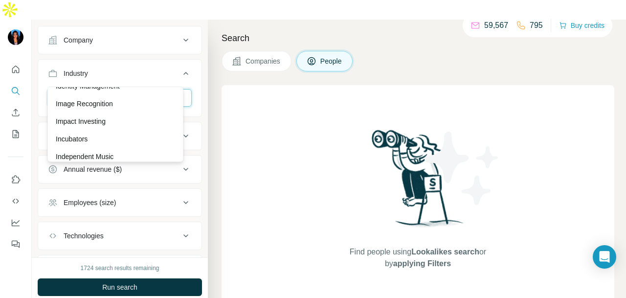
scroll to position [5184, 0]
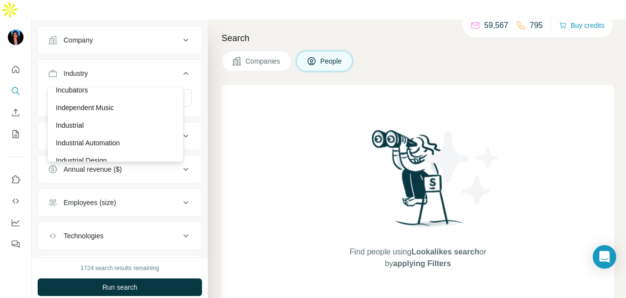
drag, startPoint x: 137, startPoint y: 99, endPoint x: 137, endPoint y: 187, distance: 88.0
click at [137, 77] on div "Impact Investing" at bounding box center [115, 72] width 119 height 10
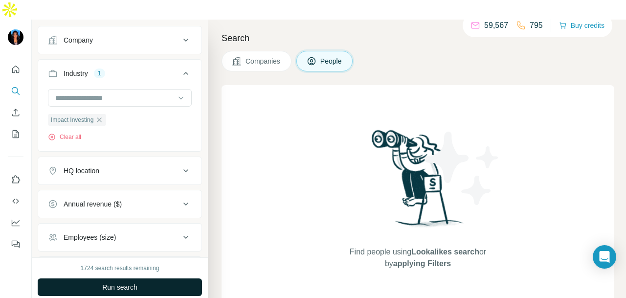
click at [144, 278] on button "Run search" at bounding box center [120, 287] width 164 height 18
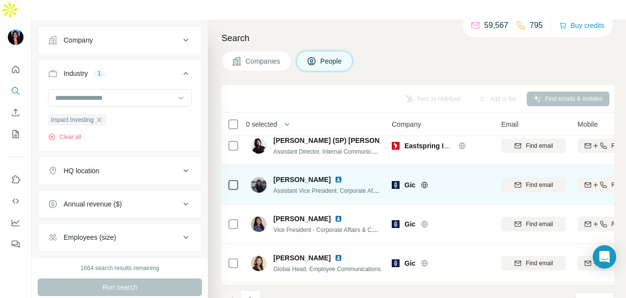
scroll to position [2202, 0]
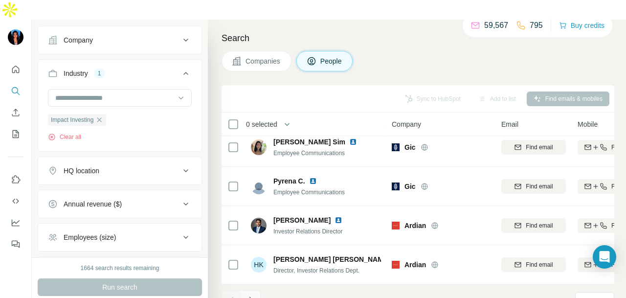
click at [250, 296] on icon "Navigate to next page" at bounding box center [250, 299] width 3 height 6
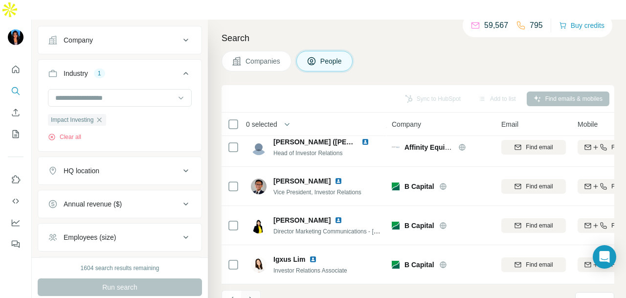
click at [255, 290] on button "Navigate to next page" at bounding box center [251, 300] width 20 height 20
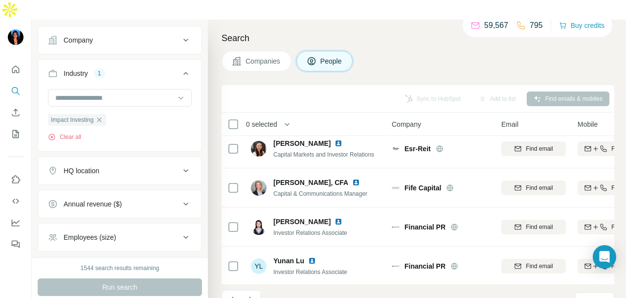
scroll to position [148, 0]
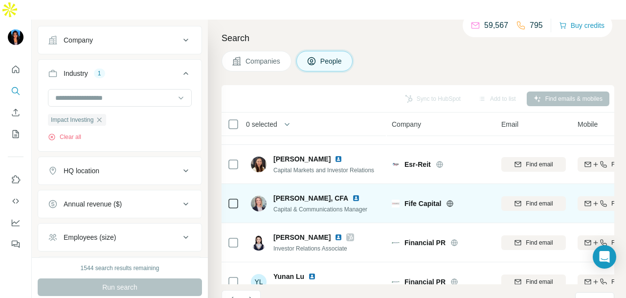
click at [352, 194] on img at bounding box center [356, 198] width 8 height 8
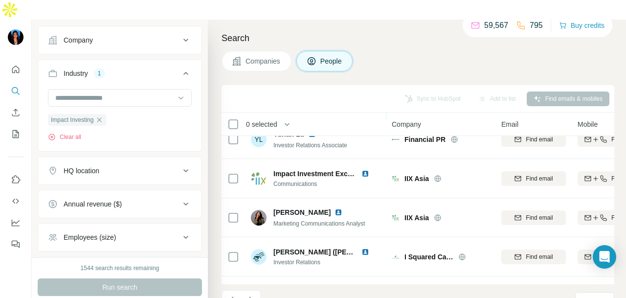
scroll to position [294, 0]
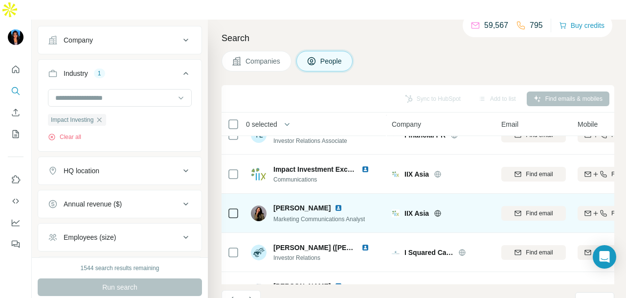
click at [335, 204] on img at bounding box center [339, 208] width 8 height 8
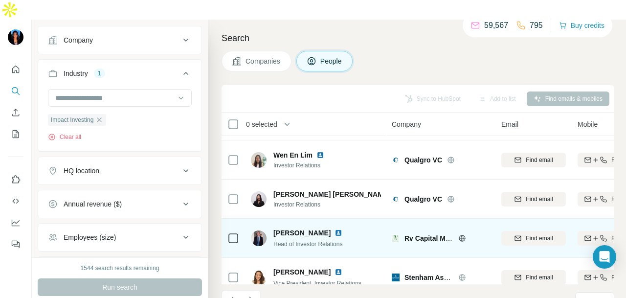
scroll to position [2202, 0]
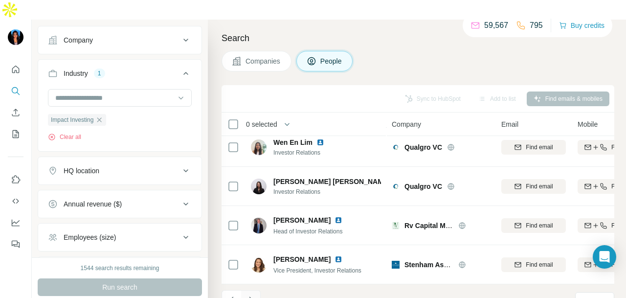
click at [254, 295] on icon "Navigate to next page" at bounding box center [251, 300] width 10 height 10
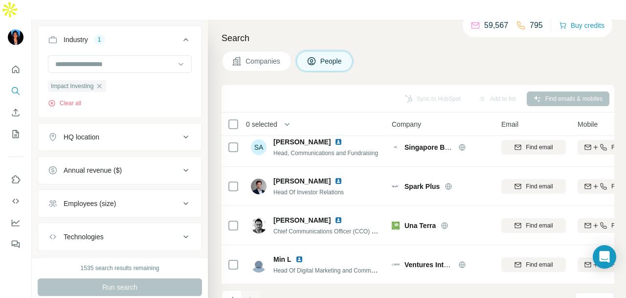
scroll to position [431, 0]
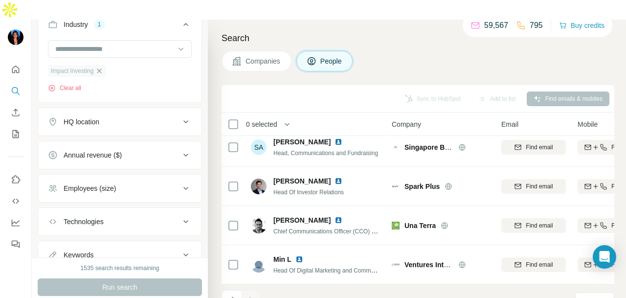
click at [102, 68] on icon "button" at bounding box center [99, 70] width 4 height 4
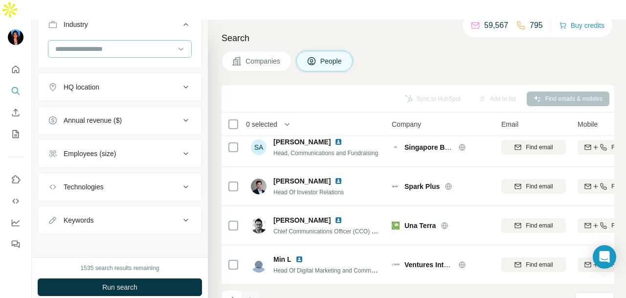
click at [128, 44] on input at bounding box center [114, 49] width 121 height 11
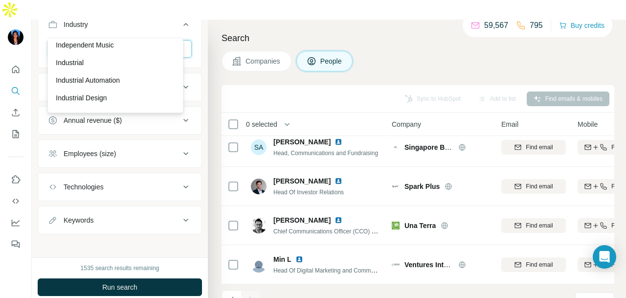
scroll to position [5184, 0]
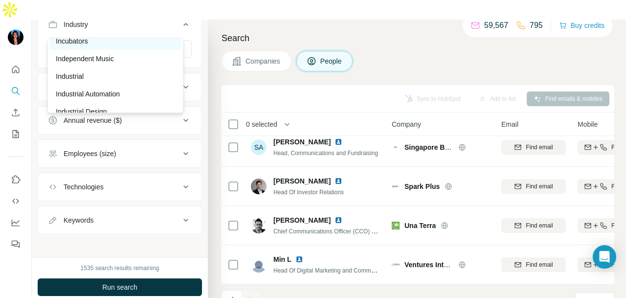
click at [129, 46] on div "Incubators" at bounding box center [115, 41] width 119 height 10
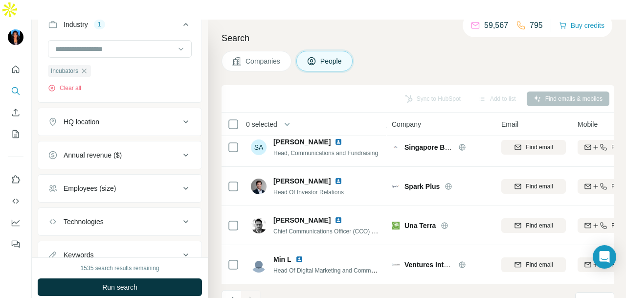
click at [168, 278] on button "Run search" at bounding box center [120, 287] width 164 height 18
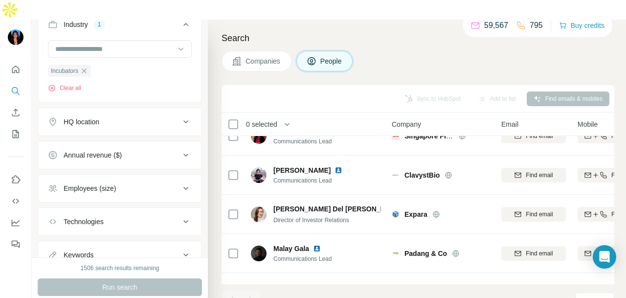
scroll to position [989, 0]
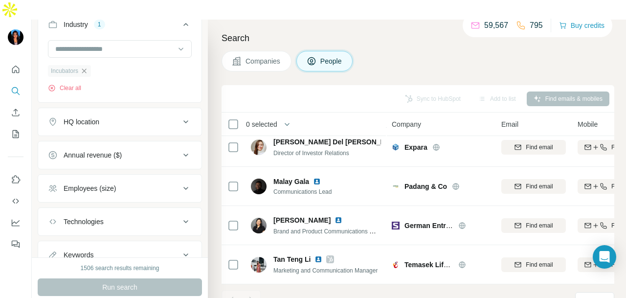
click at [88, 67] on icon "button" at bounding box center [84, 71] width 8 height 8
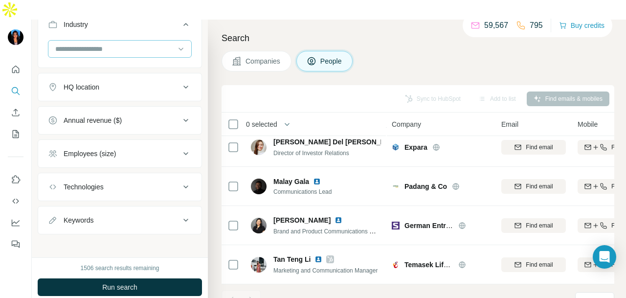
click at [135, 44] on input at bounding box center [114, 49] width 121 height 11
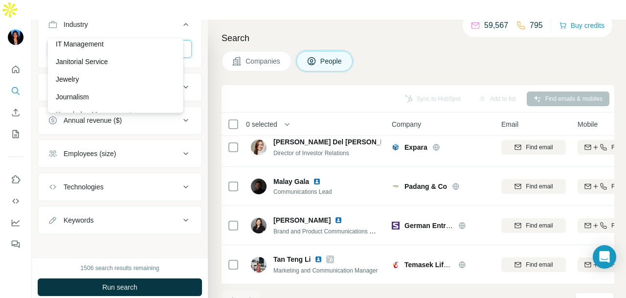
scroll to position [5624, 0]
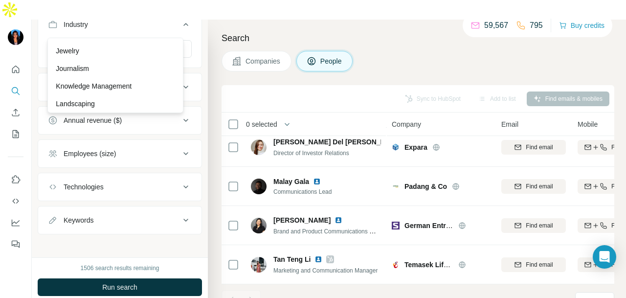
click at [128, 38] on div "Janitorial Service" at bounding box center [115, 33] width 119 height 10
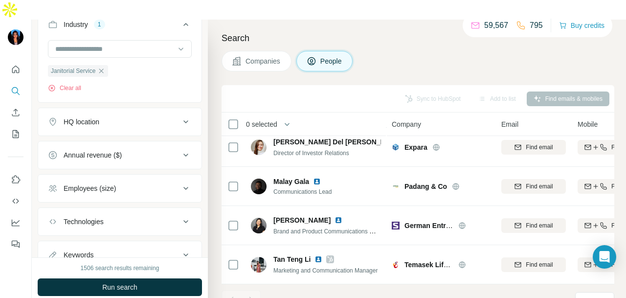
click at [136, 278] on button "Run search" at bounding box center [120, 287] width 164 height 18
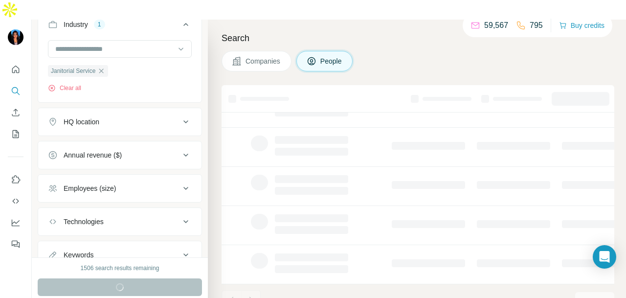
scroll to position [246, 0]
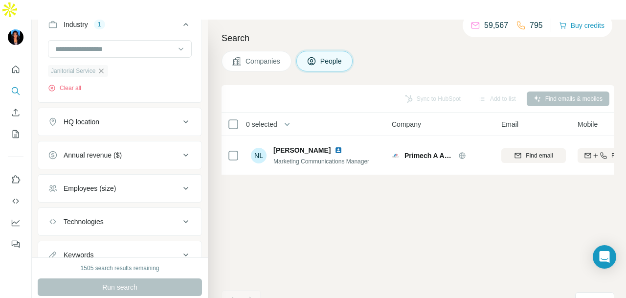
click at [104, 67] on icon "button" at bounding box center [101, 71] width 8 height 8
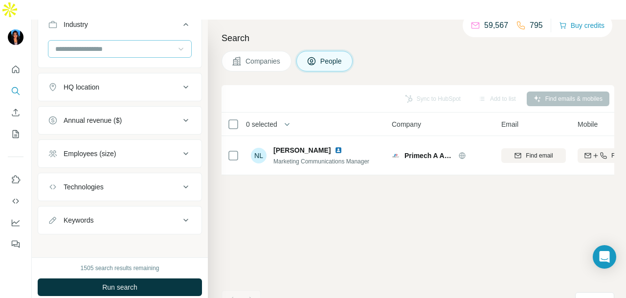
click at [176, 44] on icon at bounding box center [181, 49] width 10 height 10
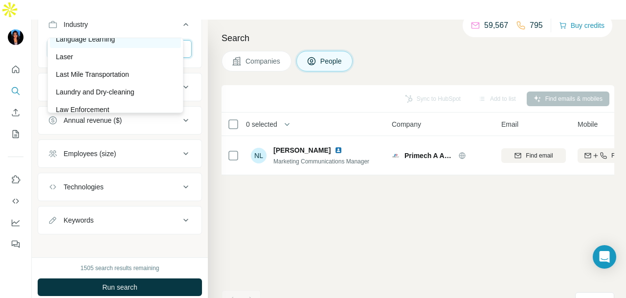
scroll to position [5722, 0]
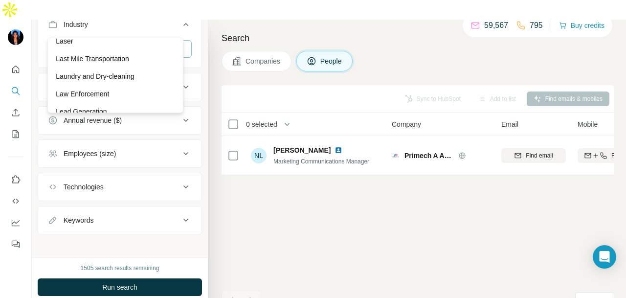
click at [144, 32] on div "Language Learning" at bounding box center [115, 24] width 131 height 18
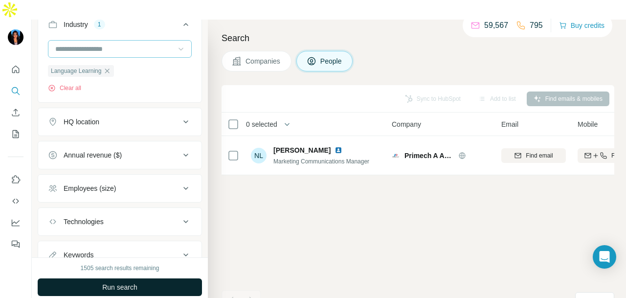
click at [119, 282] on span "Run search" at bounding box center [119, 287] width 35 height 10
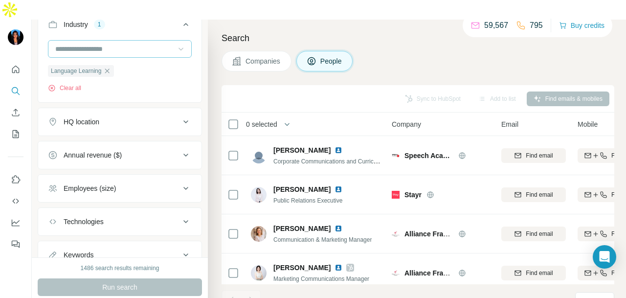
scroll to position [598, 0]
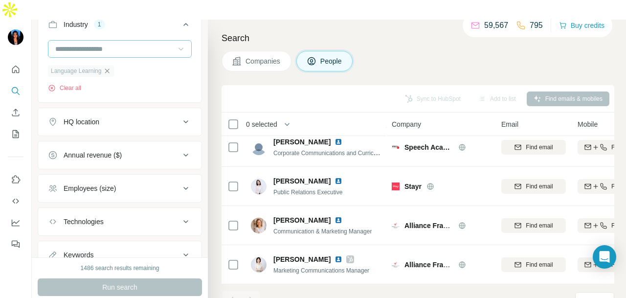
click at [107, 67] on icon "button" at bounding box center [107, 71] width 8 height 8
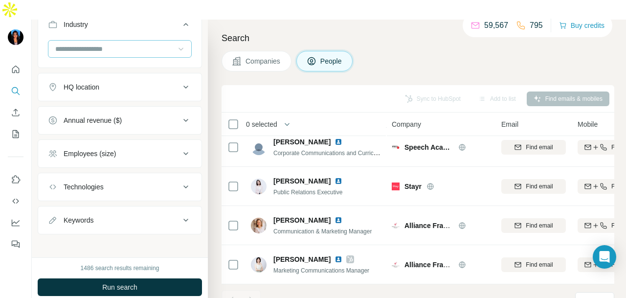
click at [176, 44] on icon at bounding box center [181, 49] width 10 height 10
click at [122, 54] on div "Leasing" at bounding box center [115, 49] width 119 height 10
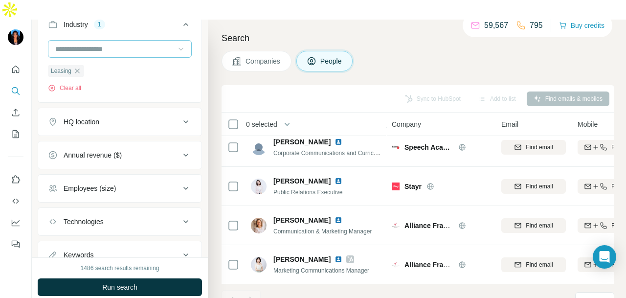
click at [156, 278] on button "Run search" at bounding box center [120, 287] width 164 height 18
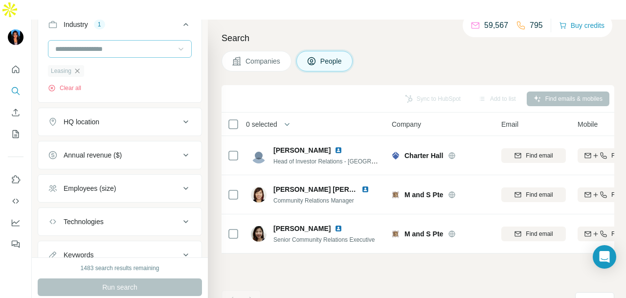
click at [78, 67] on icon "button" at bounding box center [77, 71] width 8 height 8
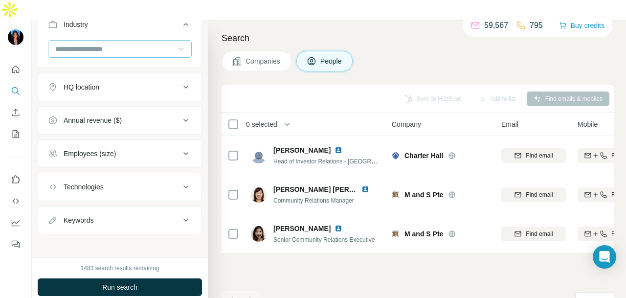
click at [118, 44] on input at bounding box center [114, 49] width 121 height 11
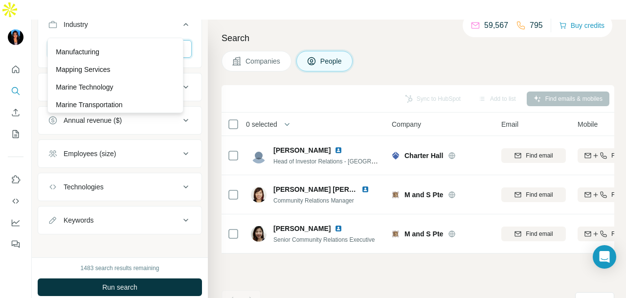
scroll to position [6211, 0]
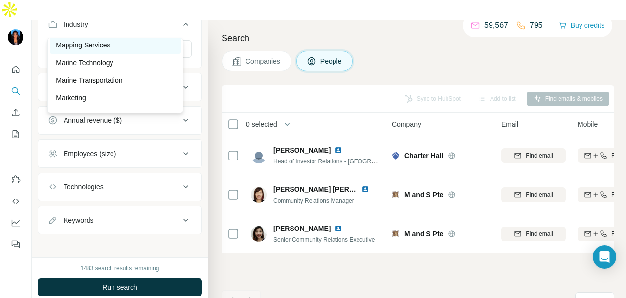
click at [123, 50] on div "Mapping Services" at bounding box center [115, 45] width 119 height 10
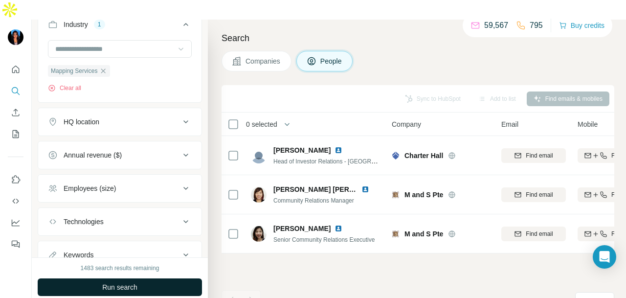
click at [139, 278] on button "Run search" at bounding box center [120, 287] width 164 height 18
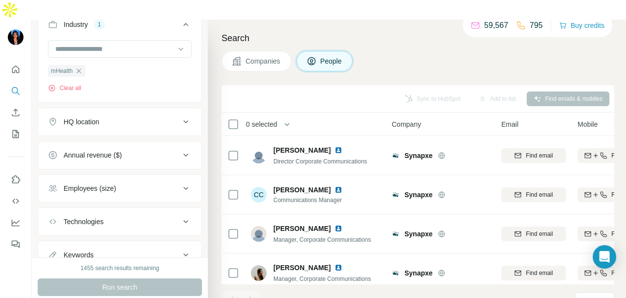
scroll to position [6456, 0]
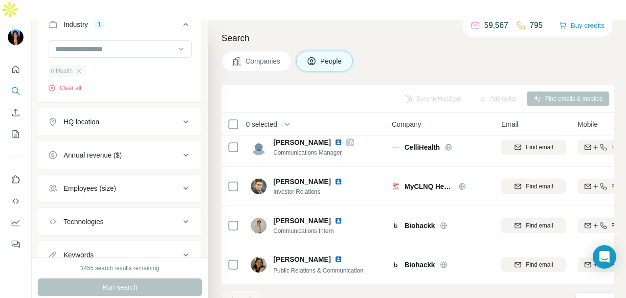
click at [86, 50] on div "mHealth Clear all" at bounding box center [120, 66] width 144 height 52
click at [82, 67] on icon "button" at bounding box center [79, 71] width 8 height 8
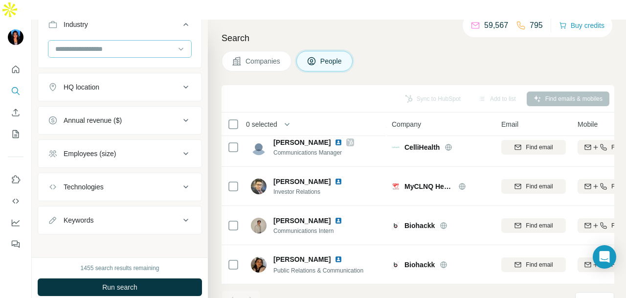
click at [107, 44] on input at bounding box center [114, 49] width 121 height 11
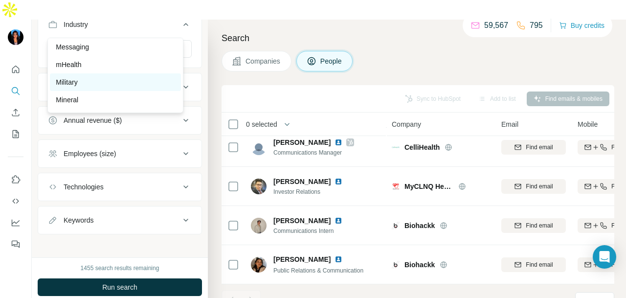
click at [107, 87] on div "Military" at bounding box center [115, 82] width 119 height 10
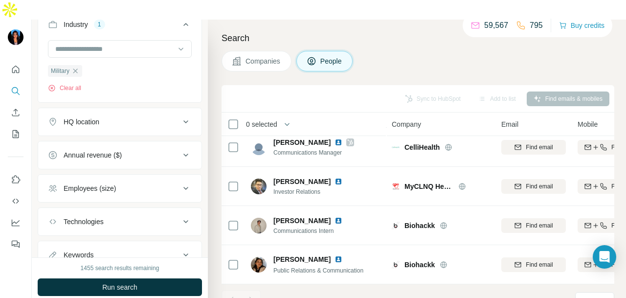
drag, startPoint x: 150, startPoint y: 266, endPoint x: 148, endPoint y: 254, distance: 11.9
click at [150, 278] on button "Run search" at bounding box center [120, 287] width 164 height 18
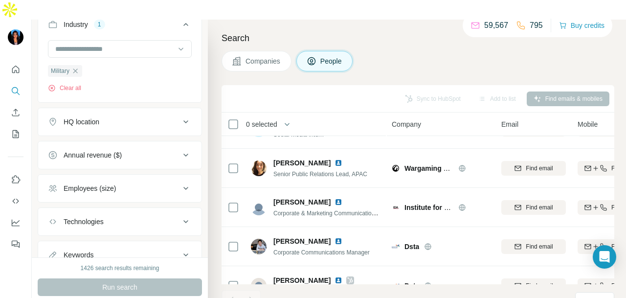
scroll to position [480, 0]
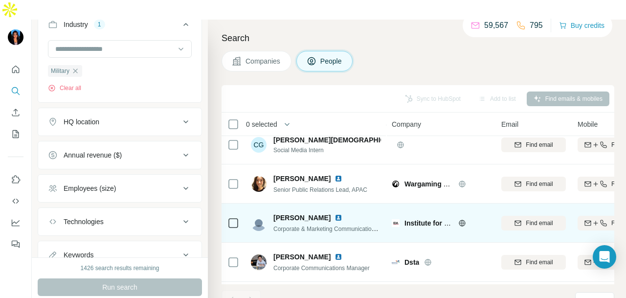
click at [335, 214] on img at bounding box center [339, 218] width 8 height 8
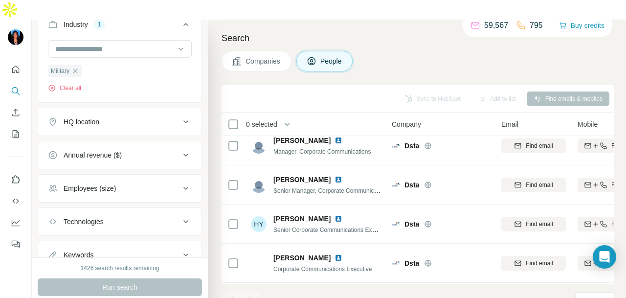
scroll to position [989, 0]
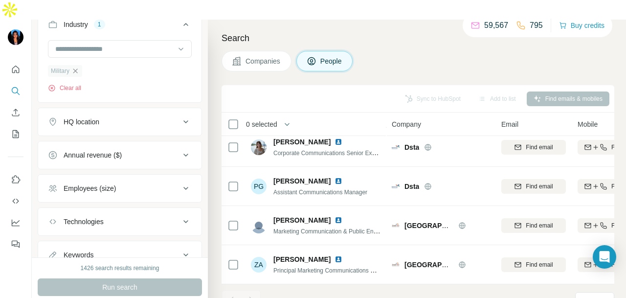
click at [79, 67] on icon "button" at bounding box center [75, 71] width 8 height 8
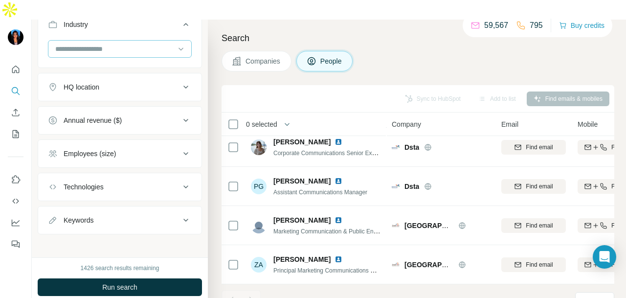
click at [135, 44] on input at bounding box center [114, 49] width 121 height 11
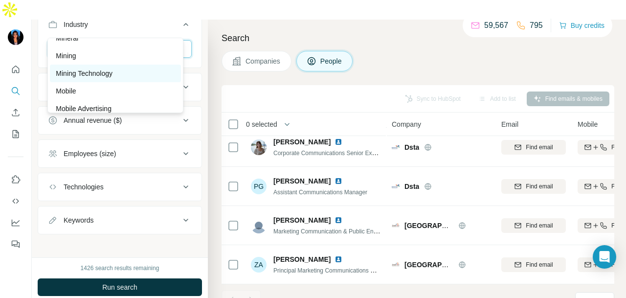
scroll to position [6505, 0]
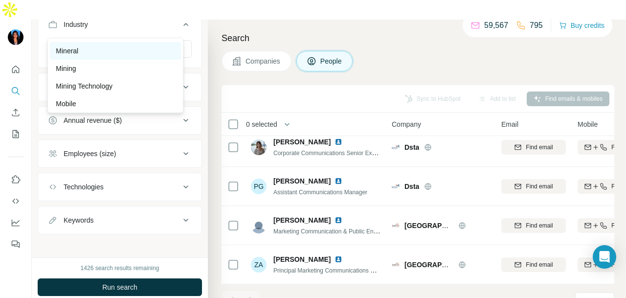
click at [123, 56] on div "Mineral" at bounding box center [115, 51] width 119 height 10
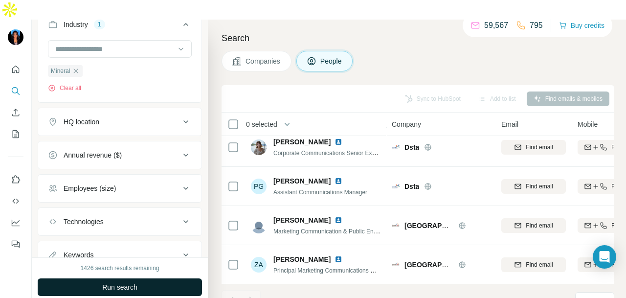
click at [177, 278] on button "Run search" at bounding box center [120, 287] width 164 height 18
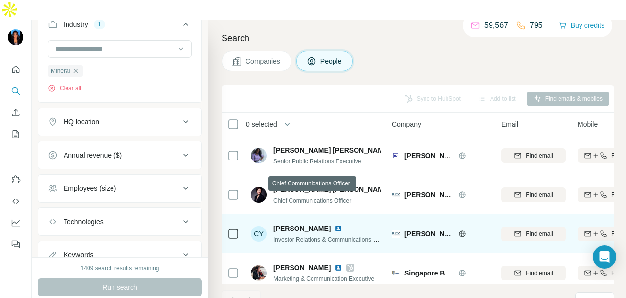
scroll to position [519, 0]
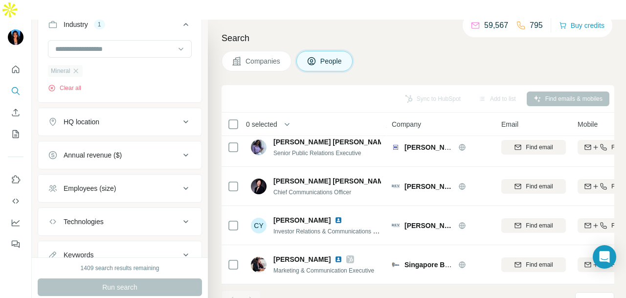
click at [83, 65] on div "Mineral" at bounding box center [65, 71] width 35 height 12
click at [79, 67] on icon "button" at bounding box center [76, 71] width 8 height 8
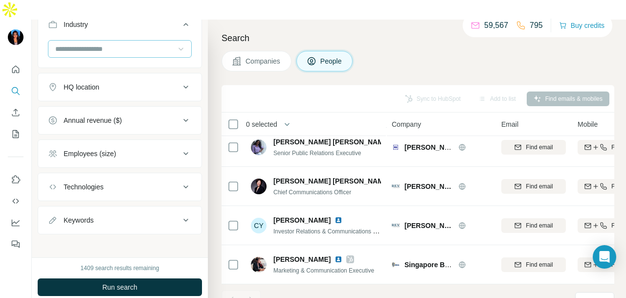
click at [176, 40] on div at bounding box center [181, 49] width 10 height 18
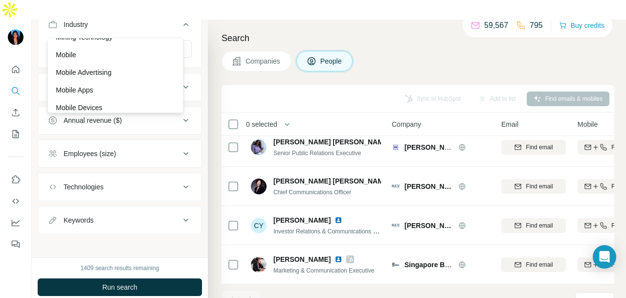
click at [156, 28] on div "Mining" at bounding box center [115, 20] width 131 height 18
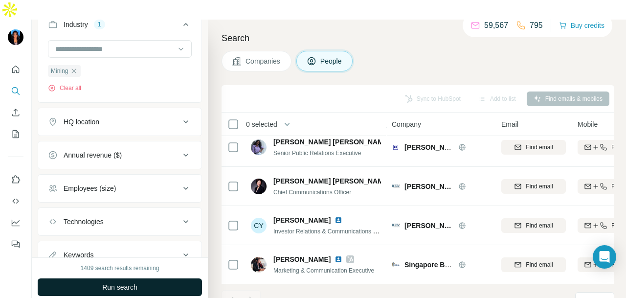
click at [168, 278] on button "Run search" at bounding box center [120, 287] width 164 height 18
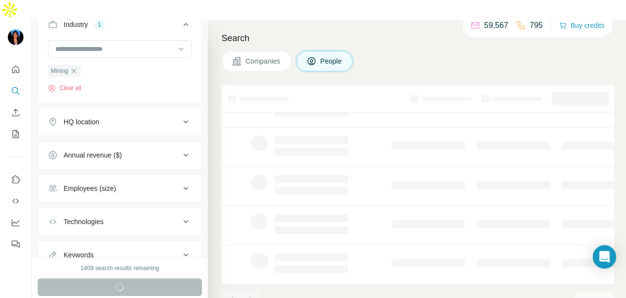
scroll to position [246, 0]
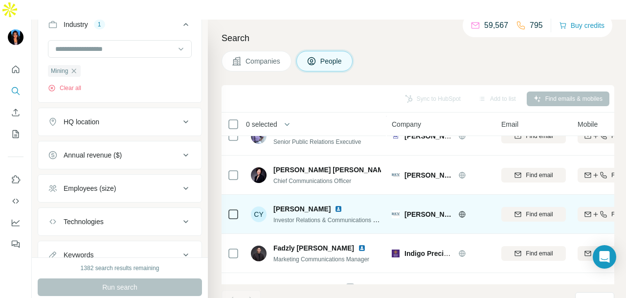
scroll to position [911, 0]
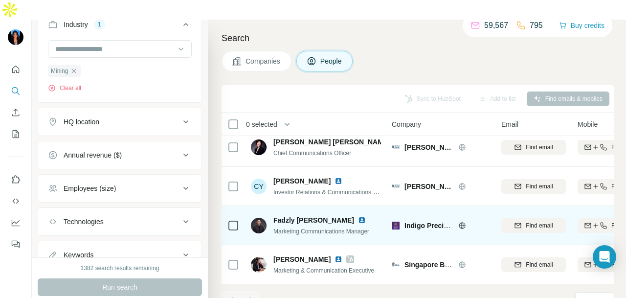
click at [358, 216] on img at bounding box center [362, 220] width 8 height 8
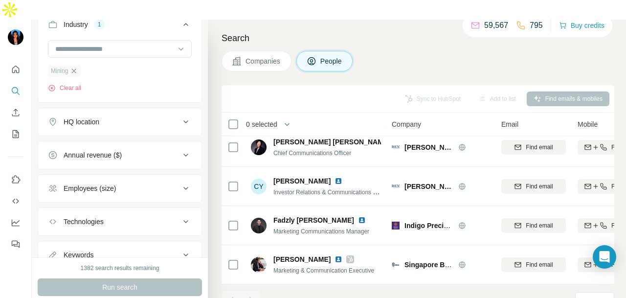
click at [76, 67] on icon "button" at bounding box center [74, 71] width 8 height 8
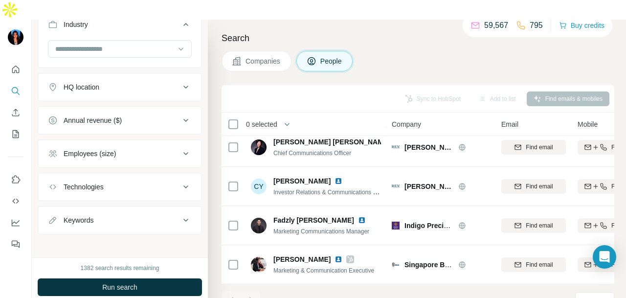
drag, startPoint x: 122, startPoint y: 29, endPoint x: 121, endPoint y: 113, distance: 83.6
click at [122, 44] on input at bounding box center [114, 49] width 121 height 11
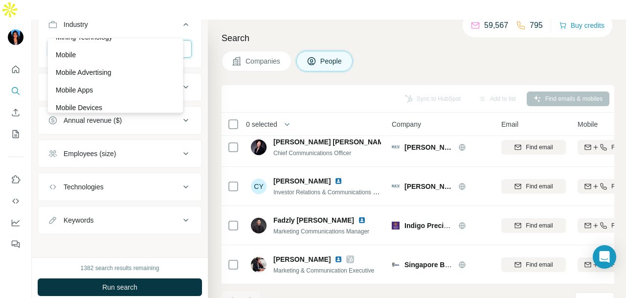
scroll to position [6652, 0]
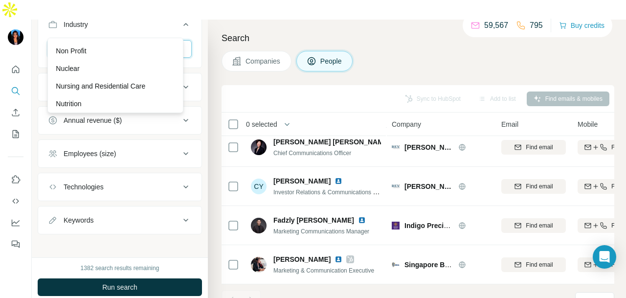
scroll to position [6945, 0]
click at [127, 73] on div "Nuclear" at bounding box center [115, 69] width 119 height 10
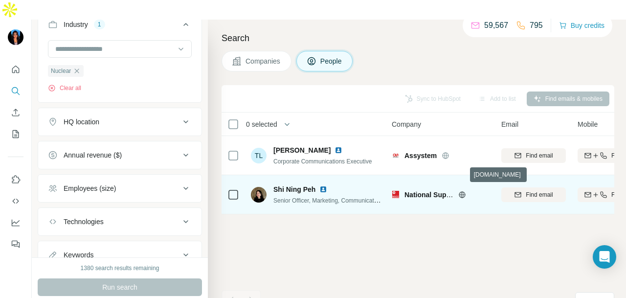
click at [460, 191] on icon at bounding box center [462, 194] width 6 height 6
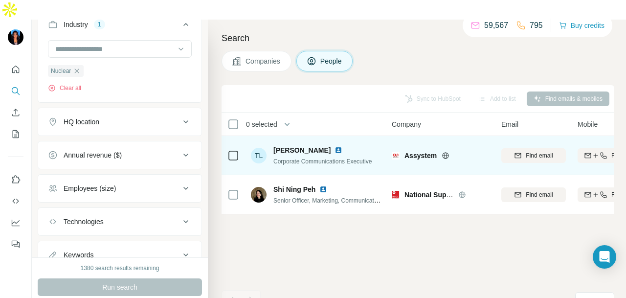
click at [335, 146] on img at bounding box center [339, 150] width 8 height 8
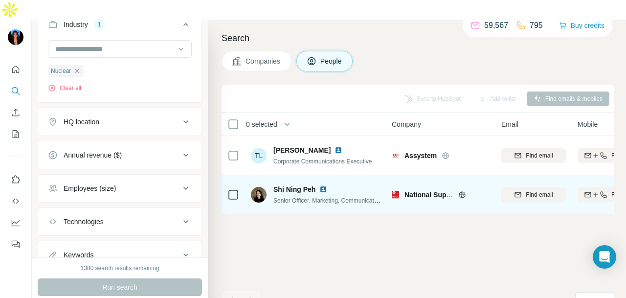
click at [323, 185] on img at bounding box center [323, 189] width 8 height 8
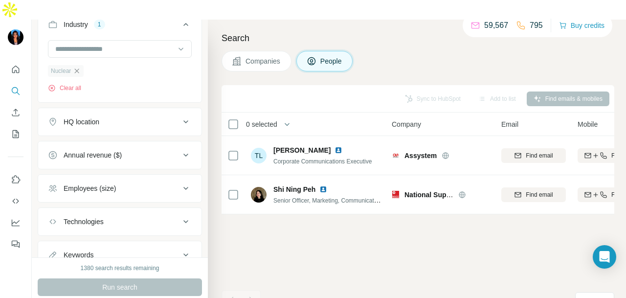
click at [76, 67] on icon "button" at bounding box center [77, 71] width 8 height 8
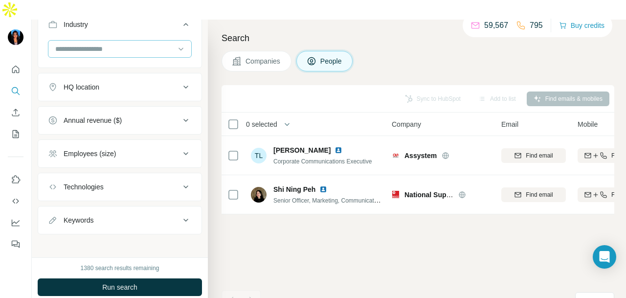
click at [106, 44] on input at bounding box center [114, 49] width 121 height 11
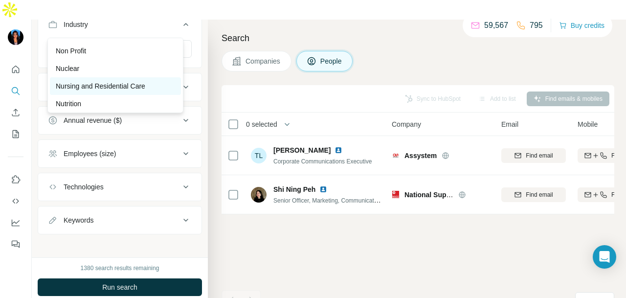
click at [113, 81] on p "Nursing and Residential Care" at bounding box center [101, 86] width 90 height 10
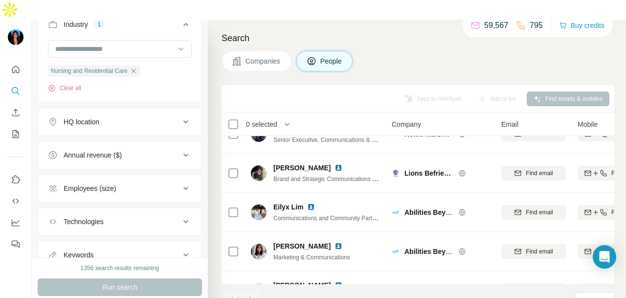
scroll to position [793, 0]
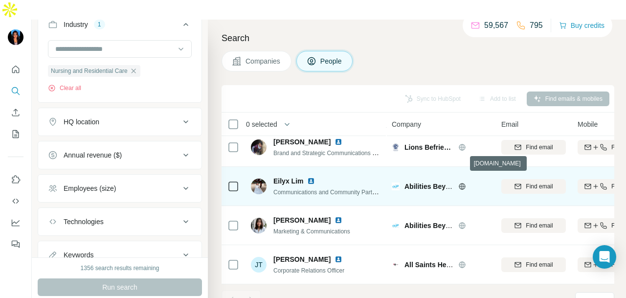
click at [460, 182] on icon at bounding box center [462, 186] width 8 height 8
click at [311, 177] on img at bounding box center [311, 181] width 8 height 8
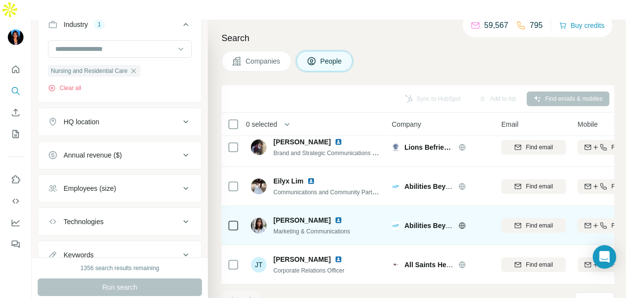
click at [335, 216] on img at bounding box center [339, 220] width 8 height 8
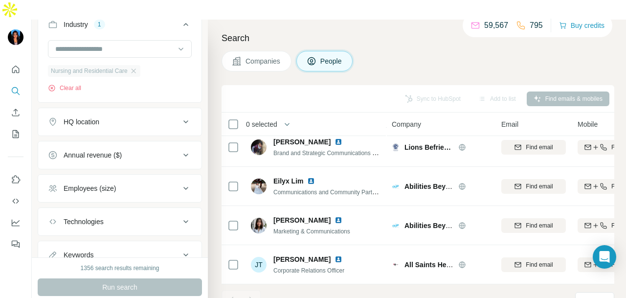
click at [134, 65] on div "Nursing and Residential Care" at bounding box center [94, 71] width 92 height 12
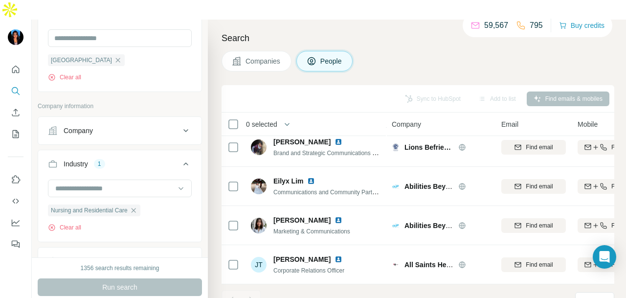
scroll to position [333, 0]
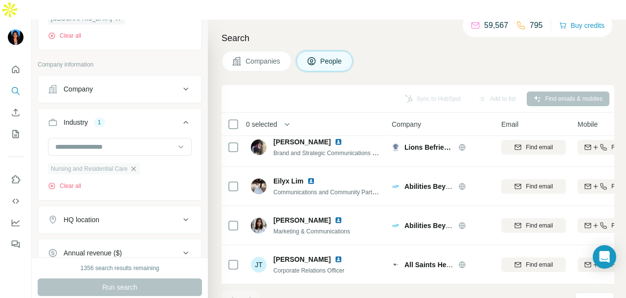
click at [137, 165] on icon "button" at bounding box center [134, 169] width 8 height 8
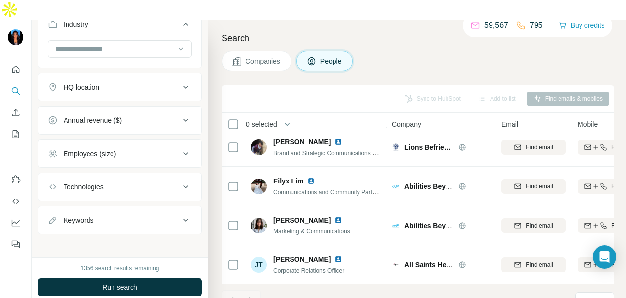
scroll to position [598, 0]
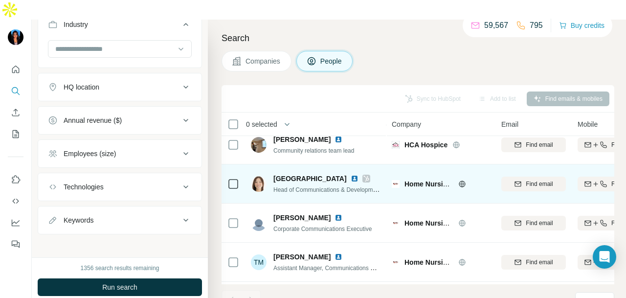
click at [363, 175] on icon at bounding box center [366, 179] width 6 height 8
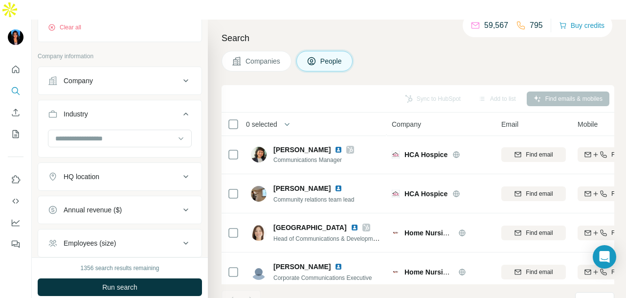
scroll to position [342, 0]
click at [152, 132] on input at bounding box center [114, 137] width 121 height 11
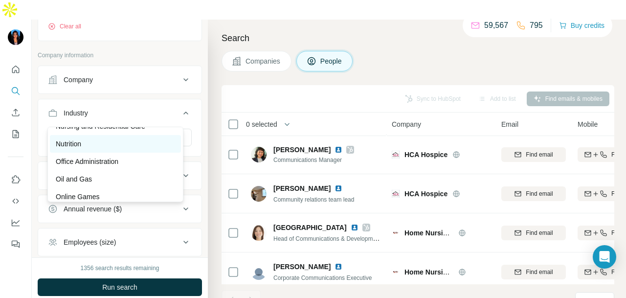
click at [134, 149] on div "Nutrition" at bounding box center [115, 144] width 119 height 10
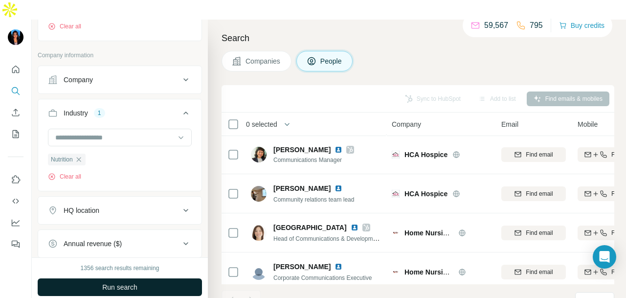
click at [153, 278] on button "Run search" at bounding box center [120, 287] width 164 height 18
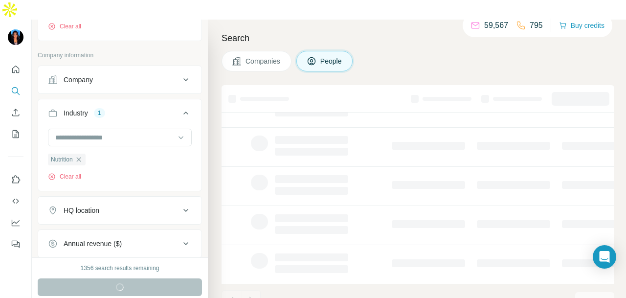
scroll to position [246, 0]
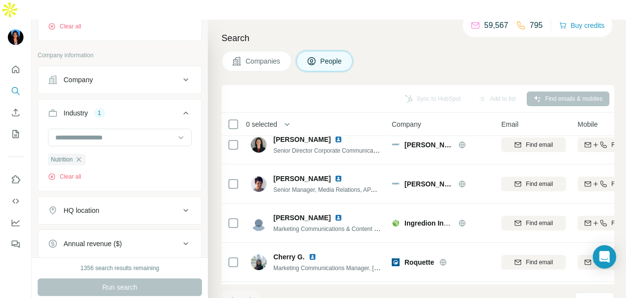
scroll to position [549, 0]
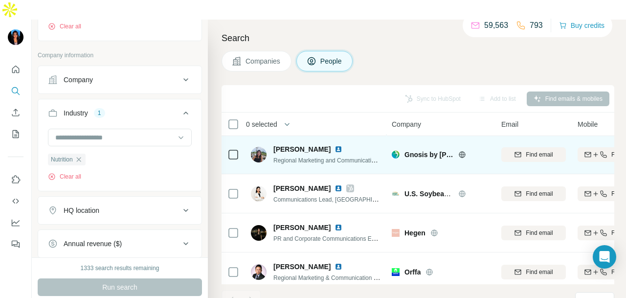
click at [335, 145] on img at bounding box center [339, 149] width 8 height 8
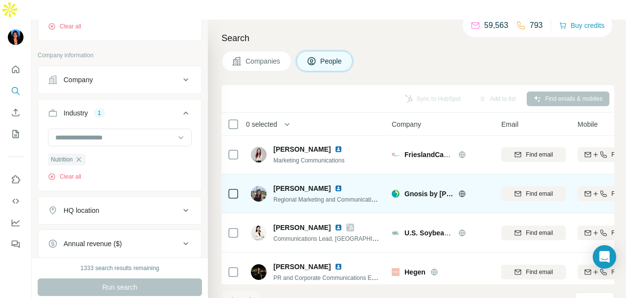
scroll to position [754, 0]
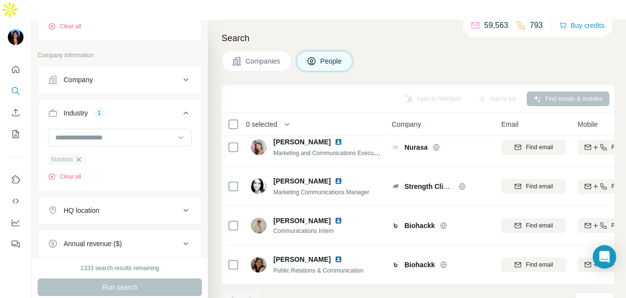
click at [80, 156] on icon "button" at bounding box center [79, 160] width 8 height 8
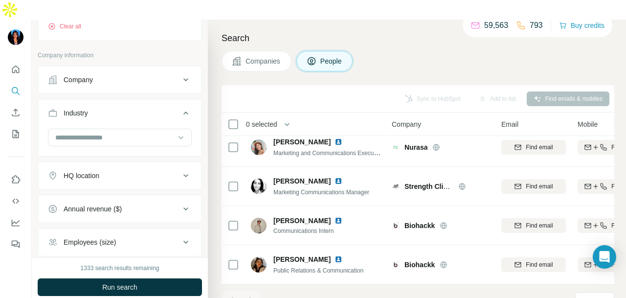
click at [176, 133] on icon at bounding box center [181, 138] width 10 height 10
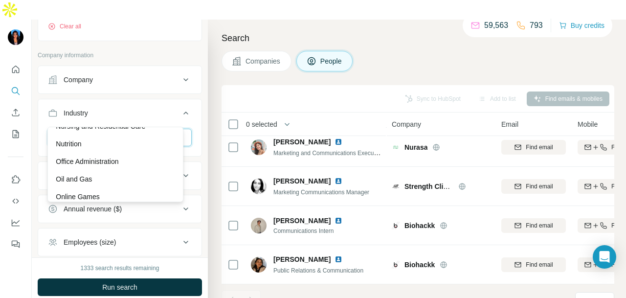
scroll to position [7043, 0]
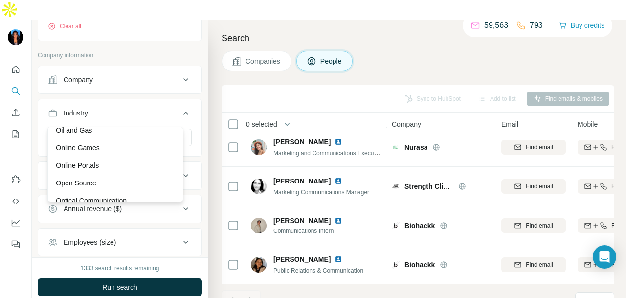
click at [135, 117] on div "Office Administration" at bounding box center [115, 113] width 119 height 10
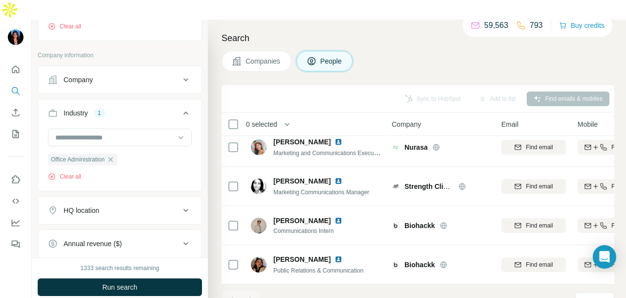
drag, startPoint x: 157, startPoint y: 262, endPoint x: 162, endPoint y: 260, distance: 5.3
click at [157, 278] on button "Run search" at bounding box center [120, 287] width 164 height 18
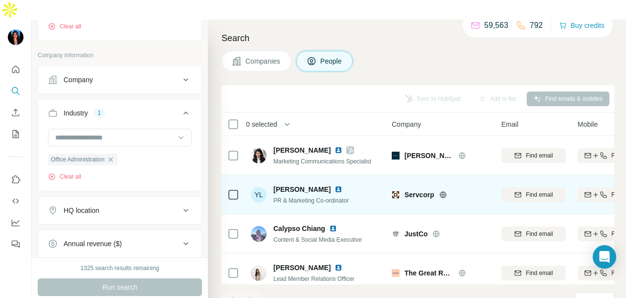
click at [335, 185] on img at bounding box center [339, 189] width 8 height 8
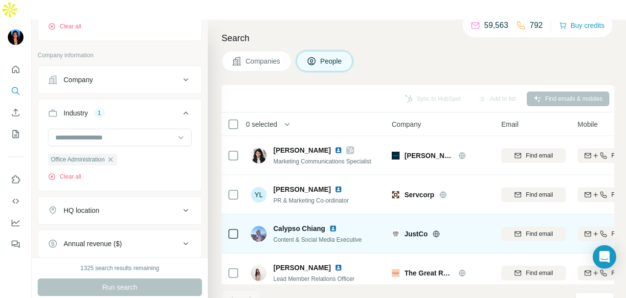
scroll to position [167, 0]
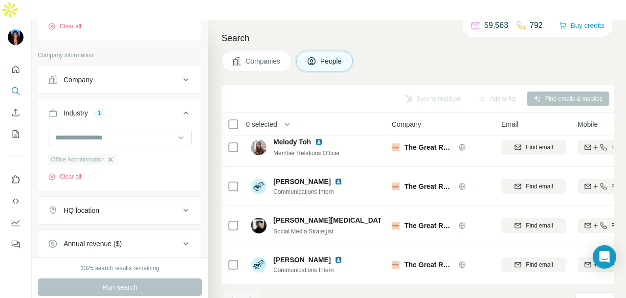
click at [111, 156] on icon "button" at bounding box center [111, 160] width 8 height 8
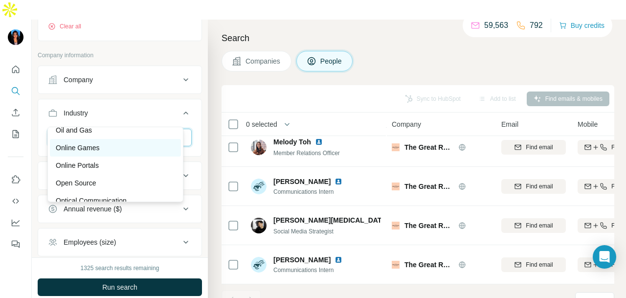
scroll to position [7092, 0]
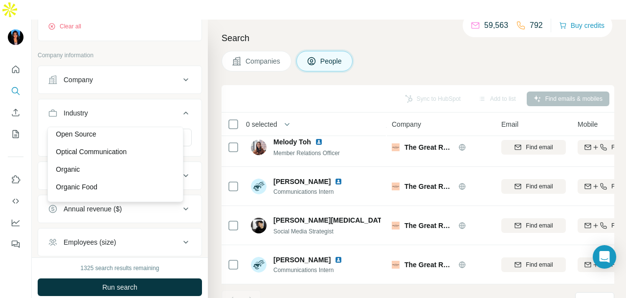
click at [141, 121] on div "Online Portals" at bounding box center [115, 117] width 119 height 10
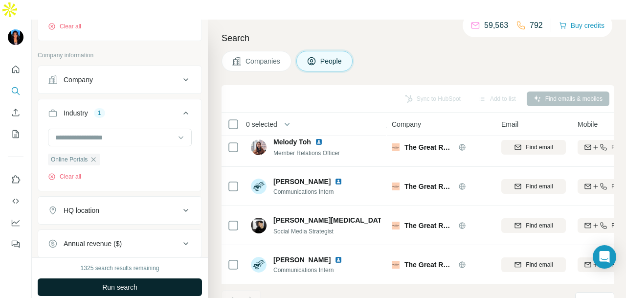
click at [136, 282] on span "Run search" at bounding box center [119, 287] width 35 height 10
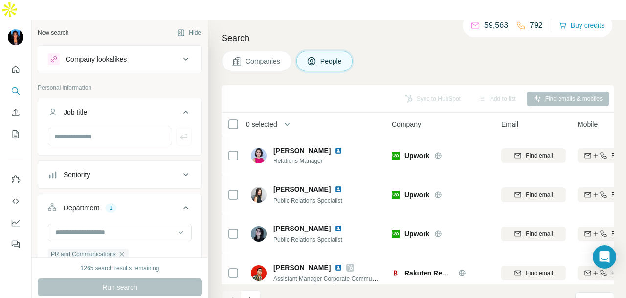
scroll to position [7092, 0]
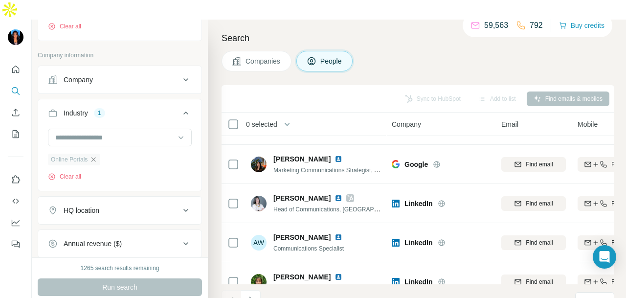
click at [95, 157] on icon "button" at bounding box center [93, 159] width 4 height 4
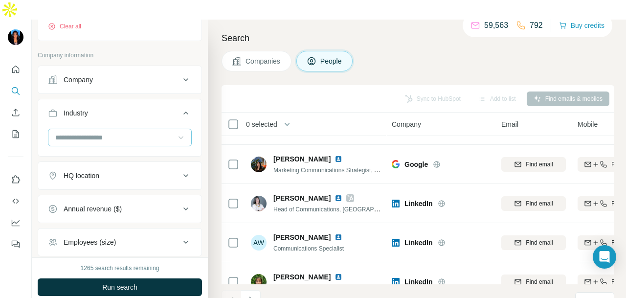
click at [176, 133] on icon at bounding box center [181, 138] width 10 height 10
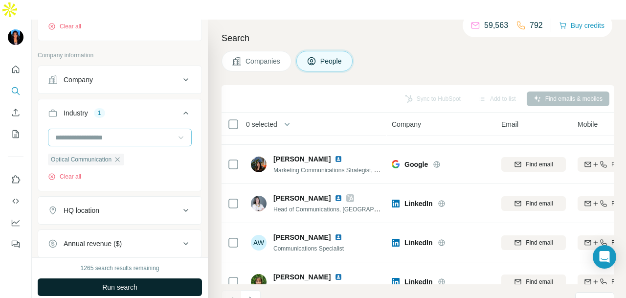
click at [148, 278] on button "Run search" at bounding box center [120, 287] width 164 height 18
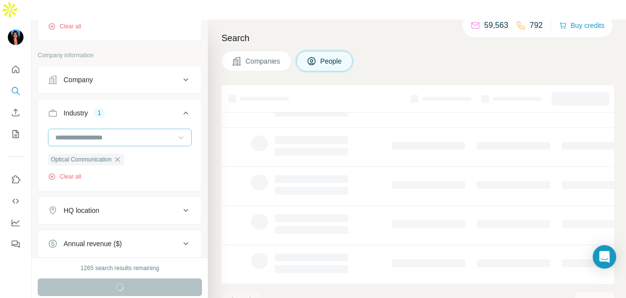
scroll to position [246, 0]
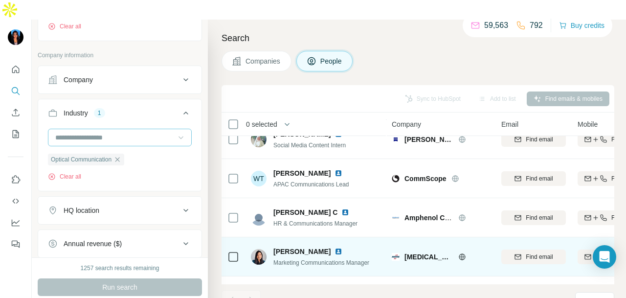
scroll to position [118, 0]
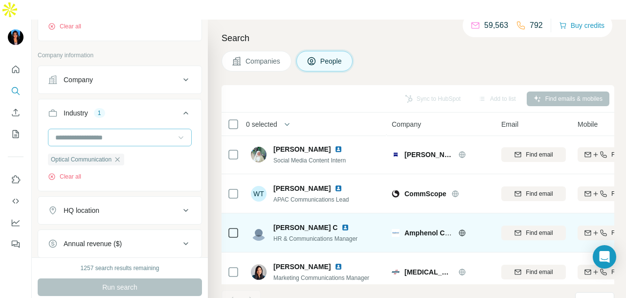
click at [341, 224] on img at bounding box center [345, 228] width 8 height 8
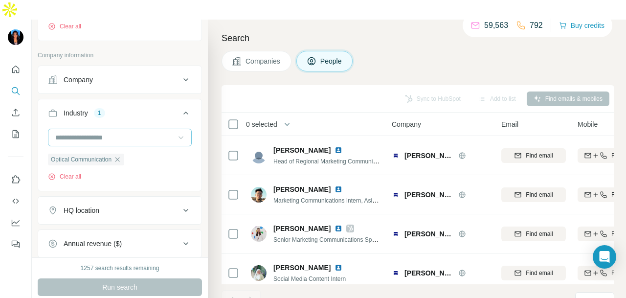
scroll to position [167, 0]
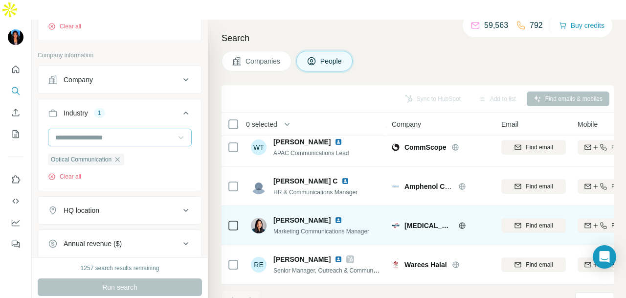
click at [335, 216] on img at bounding box center [339, 220] width 8 height 8
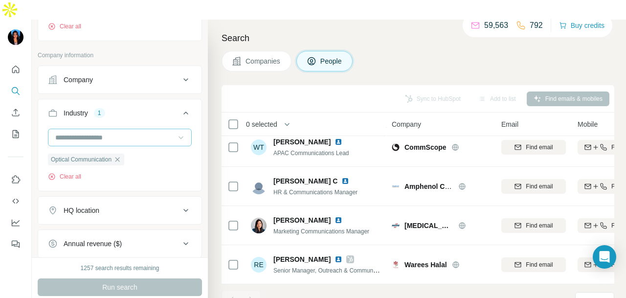
click at [129, 132] on input at bounding box center [114, 137] width 121 height 11
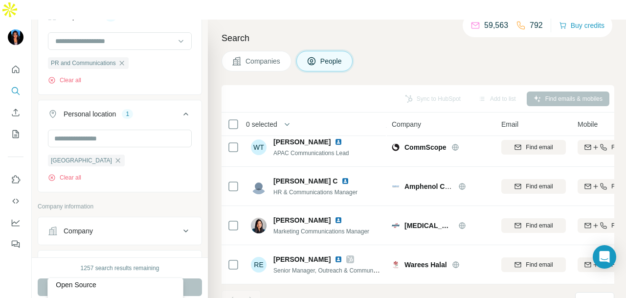
scroll to position [147, 0]
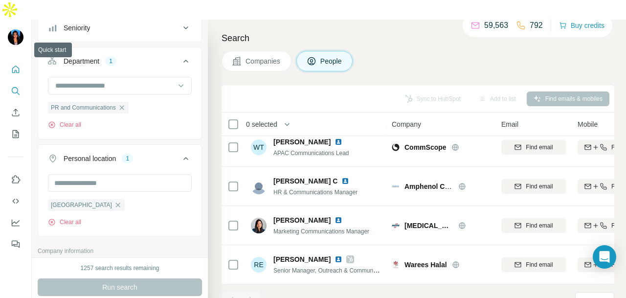
click at [16, 66] on icon "Quick start" at bounding box center [15, 69] width 7 height 7
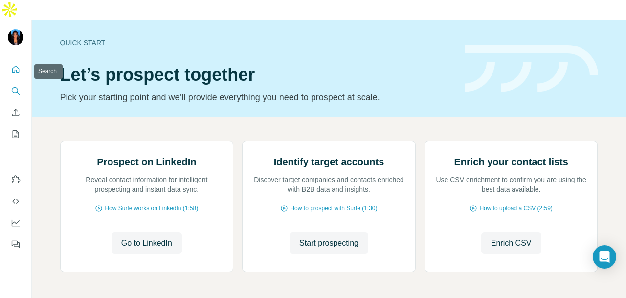
click at [14, 87] on icon "Search" at bounding box center [15, 90] width 6 height 6
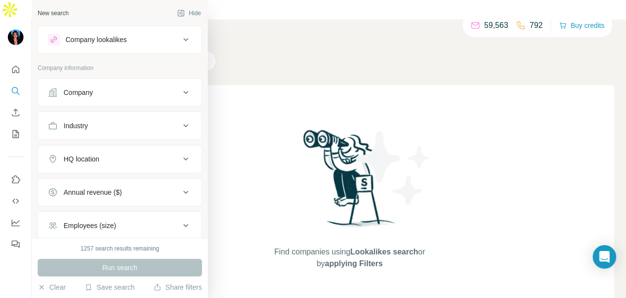
click at [112, 93] on div "Company" at bounding box center [114, 93] width 132 height 10
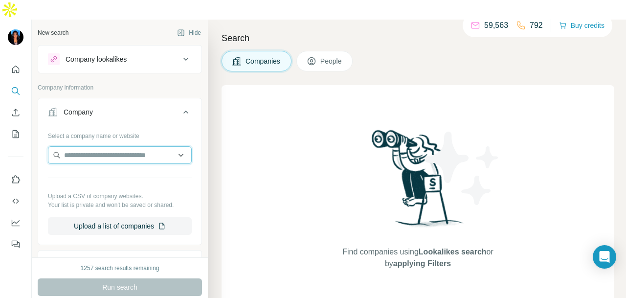
click at [102, 146] on input "text" at bounding box center [120, 155] width 144 height 18
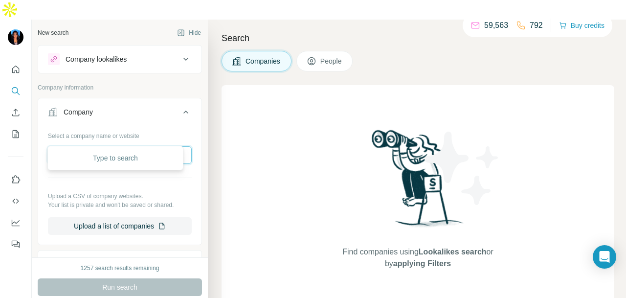
paste input "**********"
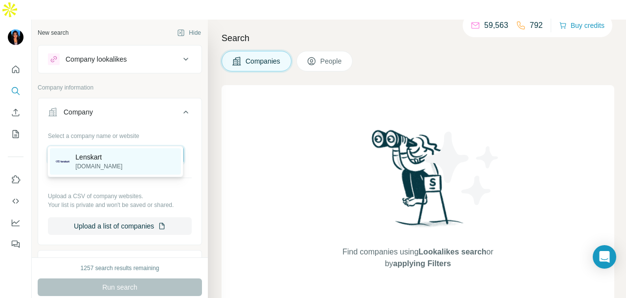
type input "**********"
click at [136, 168] on div "Lenskart lenskart.sg" at bounding box center [115, 161] width 131 height 26
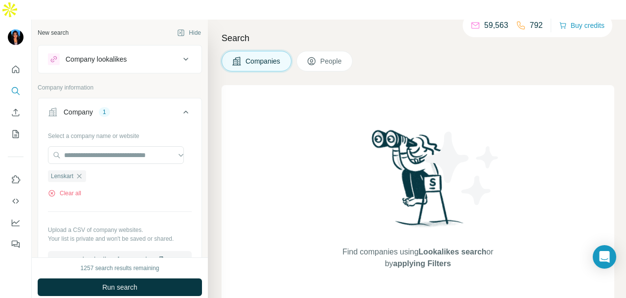
click at [140, 257] on div "1257 search results remaining Run search Clear Save search Share filters" at bounding box center [120, 287] width 176 height 60
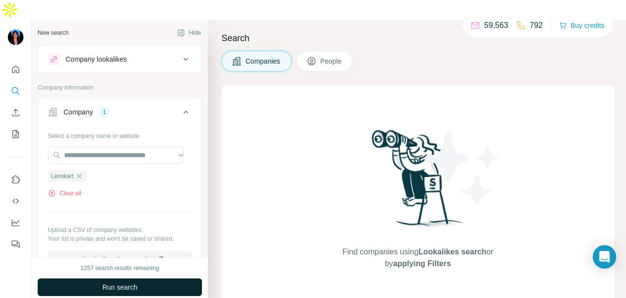
click at [140, 278] on button "Run search" at bounding box center [120, 287] width 164 height 18
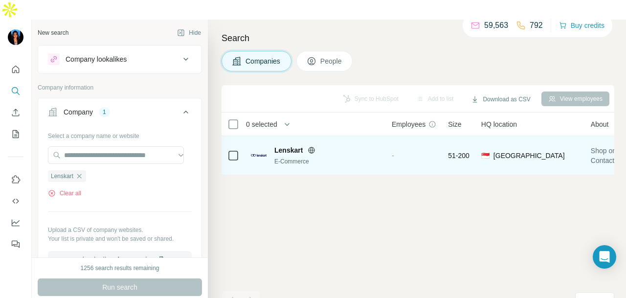
click at [460, 151] on span "51-200" at bounding box center [459, 156] width 22 height 10
click at [395, 142] on div "-" at bounding box center [414, 155] width 45 height 27
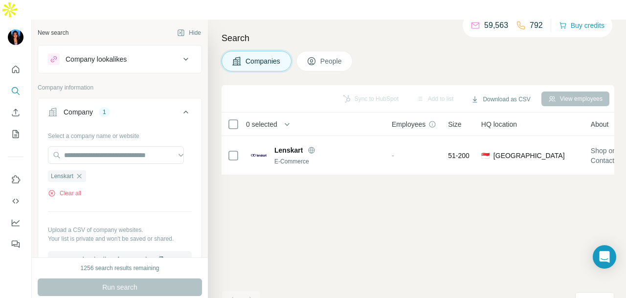
click at [82, 174] on icon "button" at bounding box center [79, 176] width 4 height 4
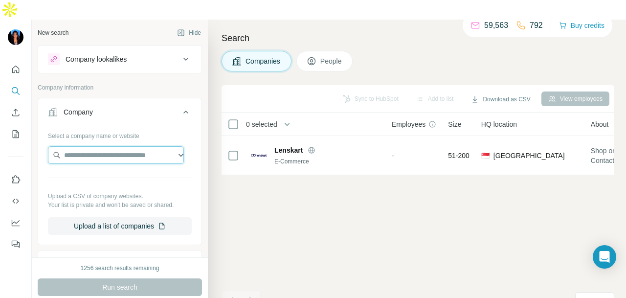
click at [112, 146] on input "text" at bounding box center [116, 155] width 136 height 18
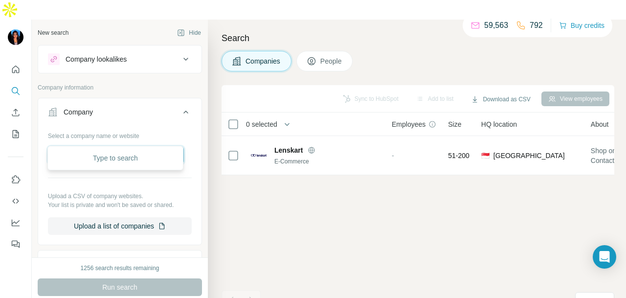
paste input "**********"
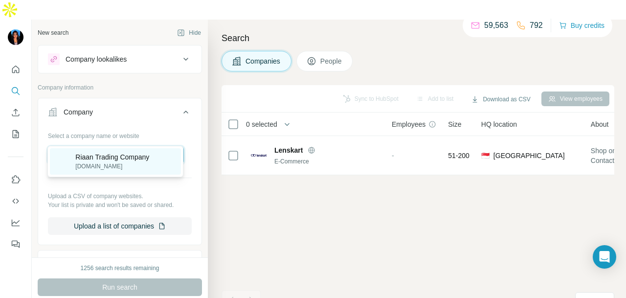
type input "**********"
click at [141, 168] on p "mamaearth.com.np" at bounding box center [112, 166] width 74 height 9
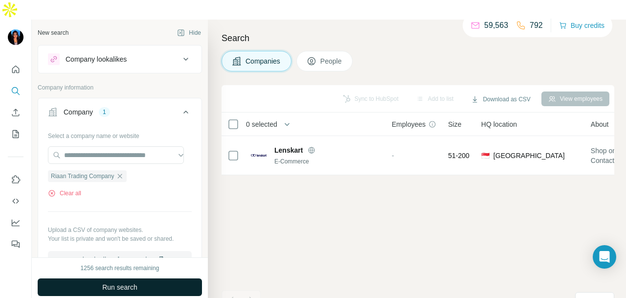
click at [139, 278] on button "Run search" at bounding box center [120, 287] width 164 height 18
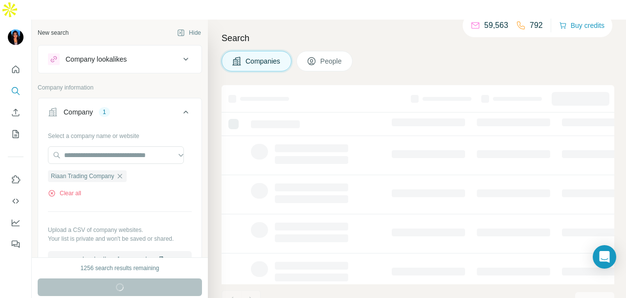
click at [17, 65] on icon "Quick start" at bounding box center [16, 70] width 10 height 10
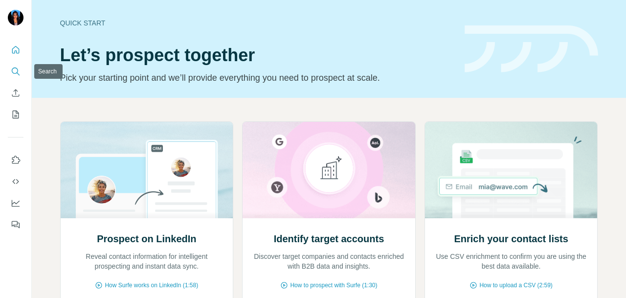
click at [13, 64] on button "Search" at bounding box center [16, 72] width 16 height 18
click at [14, 64] on button "Search" at bounding box center [16, 72] width 16 height 18
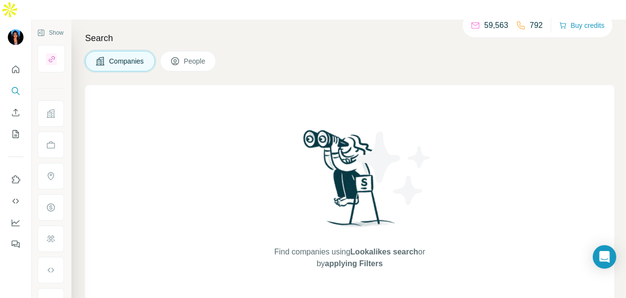
click at [186, 56] on span "People" at bounding box center [195, 61] width 22 height 10
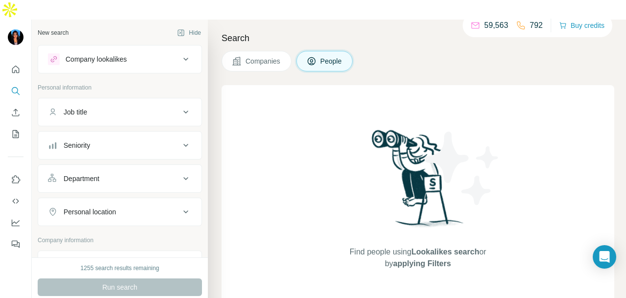
click at [115, 103] on button "Job title" at bounding box center [119, 111] width 163 height 23
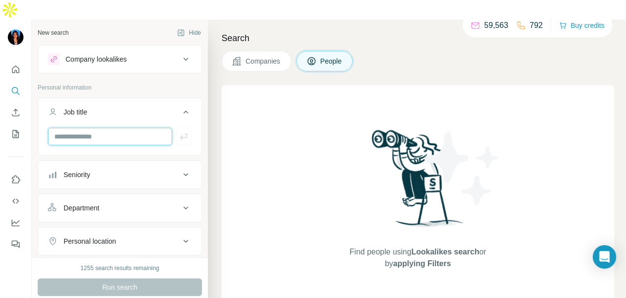
click at [105, 128] on input "text" at bounding box center [110, 137] width 124 height 18
drag, startPoint x: 103, startPoint y: 121, endPoint x: 262, endPoint y: 40, distance: 178.7
click at [262, 56] on span "Companies" at bounding box center [264, 61] width 36 height 10
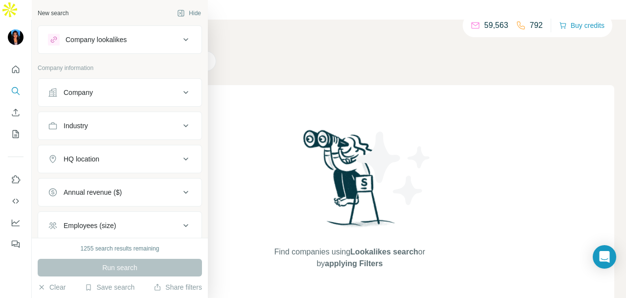
drag, startPoint x: 67, startPoint y: 85, endPoint x: 67, endPoint y: 90, distance: 5.5
click at [66, 86] on button "Company" at bounding box center [119, 92] width 163 height 23
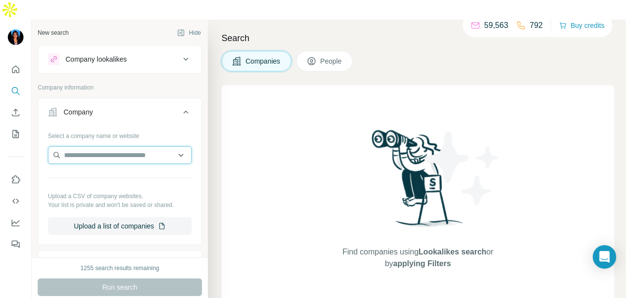
click at [79, 146] on input "text" at bounding box center [120, 155] width 144 height 18
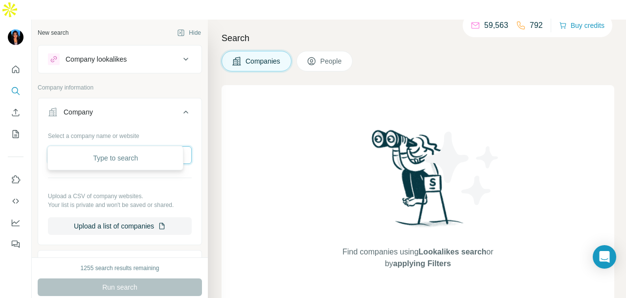
paste input "**********"
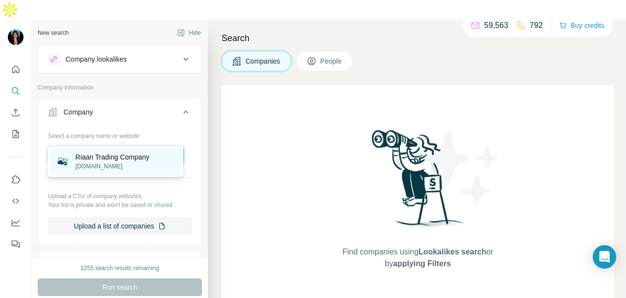
type input "**********"
click at [115, 162] on p "[DOMAIN_NAME]" at bounding box center [112, 166] width 74 height 9
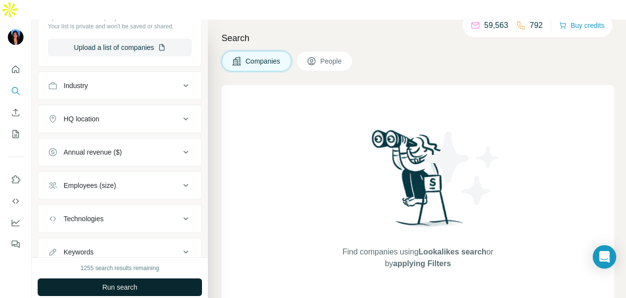
scroll to position [246, 0]
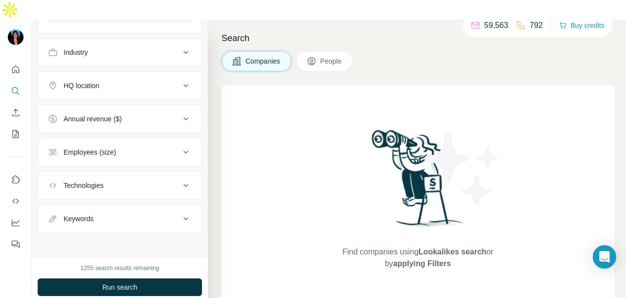
click at [137, 278] on button "Run search" at bounding box center [120, 287] width 164 height 18
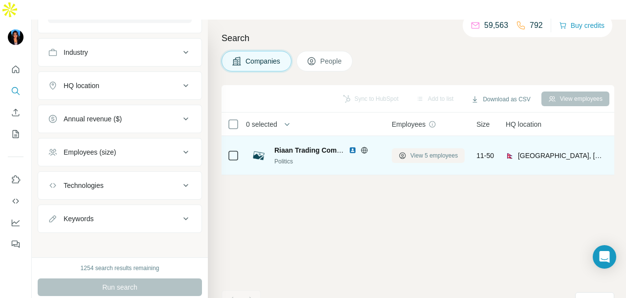
click at [414, 151] on span "View 5 employees" at bounding box center [433, 155] width 47 height 9
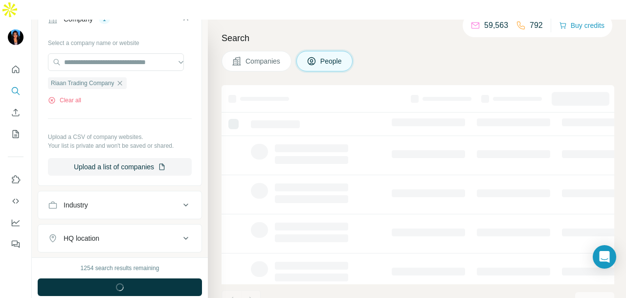
scroll to position [397, 0]
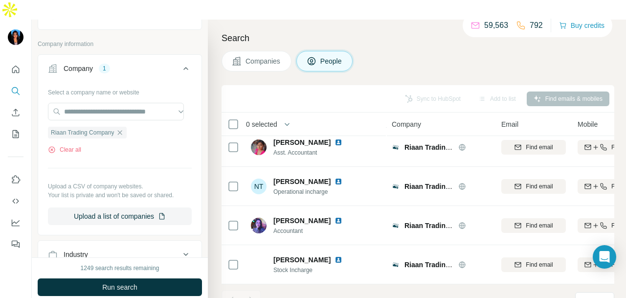
scroll to position [103, 0]
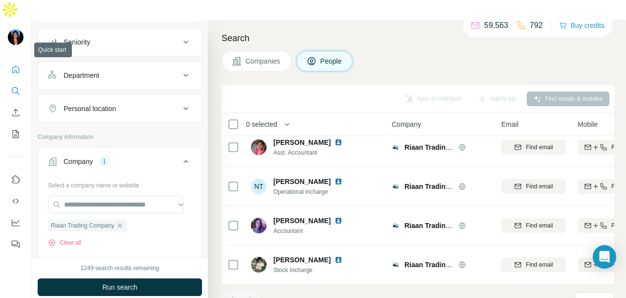
click at [10, 61] on button "Quick start" at bounding box center [16, 70] width 16 height 18
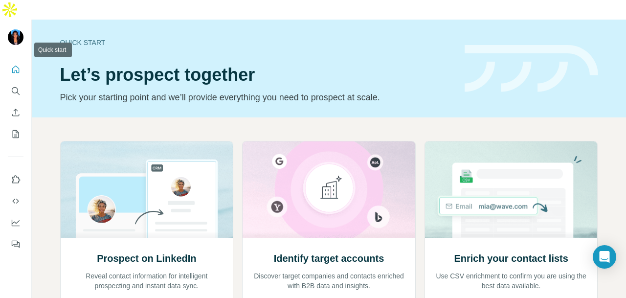
click at [10, 61] on button "Quick start" at bounding box center [16, 70] width 16 height 18
click at [11, 86] on icon "Search" at bounding box center [16, 91] width 10 height 10
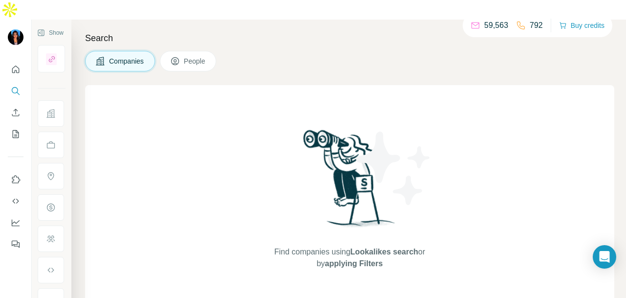
click at [211, 51] on button "People" at bounding box center [188, 61] width 57 height 21
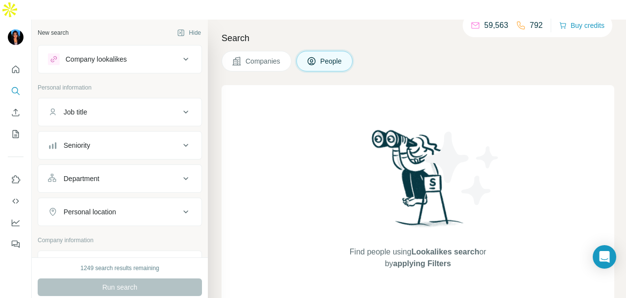
click at [108, 140] on div "Seniority" at bounding box center [114, 145] width 132 height 10
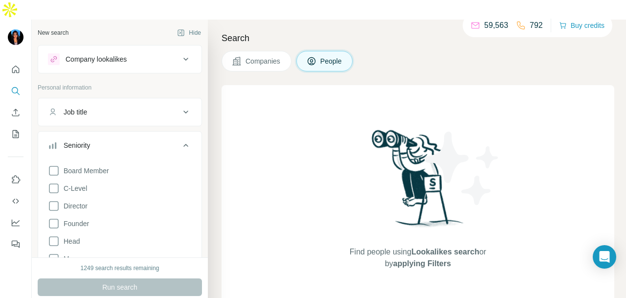
click at [110, 107] on div "Job title" at bounding box center [114, 112] width 132 height 10
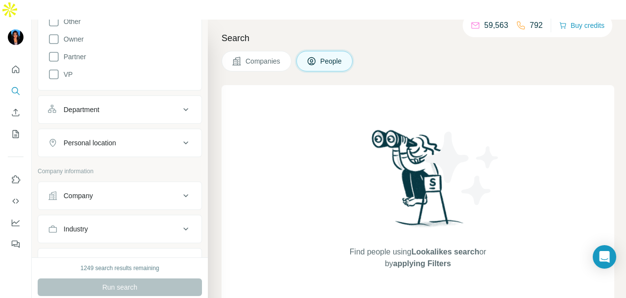
scroll to position [342, 0]
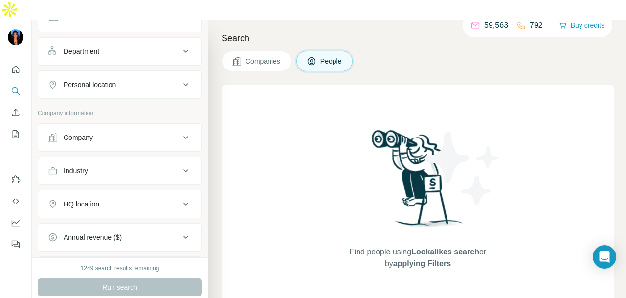
click at [131, 46] on div "Department" at bounding box center [114, 51] width 132 height 10
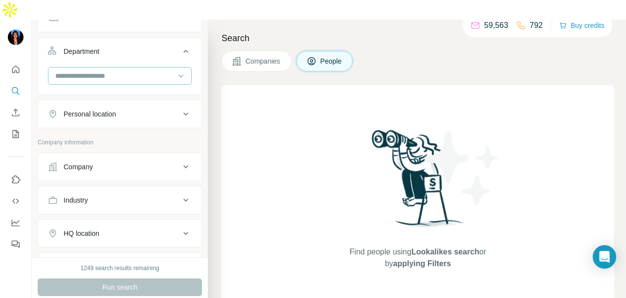
click at [122, 70] on input at bounding box center [114, 75] width 121 height 11
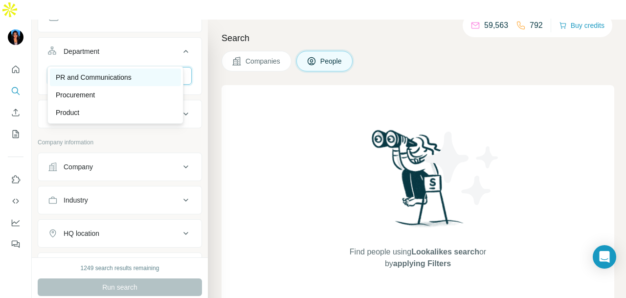
type input "**"
click at [125, 78] on p "PR and Communications" at bounding box center [94, 77] width 76 height 10
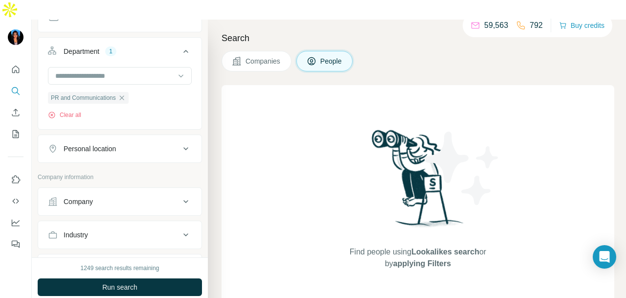
click at [116, 144] on div "Personal location" at bounding box center [90, 149] width 52 height 10
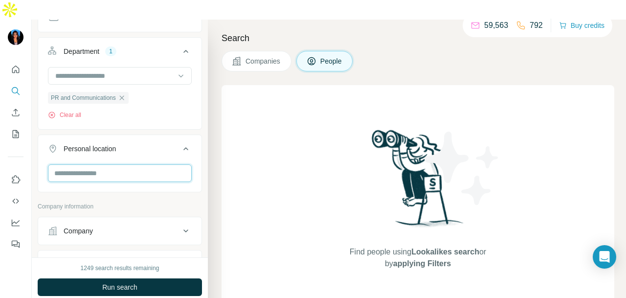
click at [120, 164] on input "text" at bounding box center [120, 173] width 144 height 18
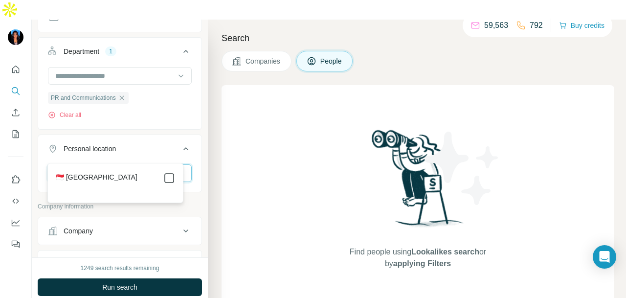
type input "****"
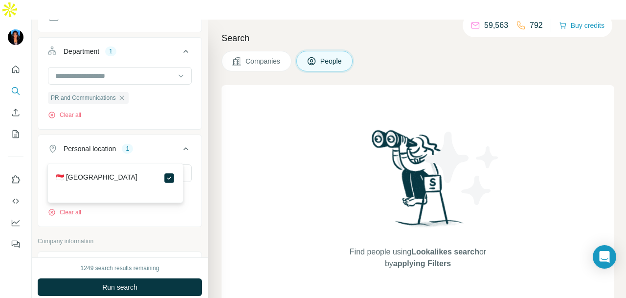
click at [190, 164] on div "**** [GEOGRAPHIC_DATA] Clear all" at bounding box center [119, 194] width 163 height 60
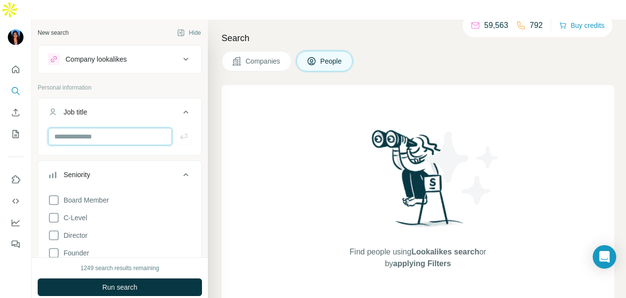
click at [134, 128] on input "text" at bounding box center [110, 137] width 124 height 18
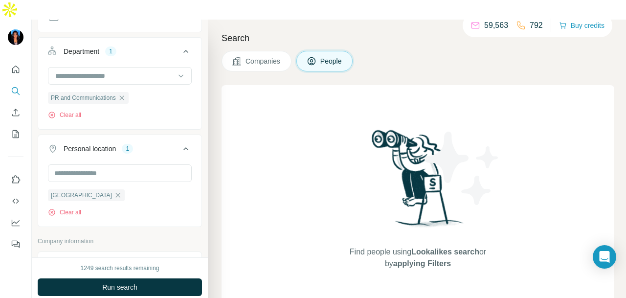
scroll to position [489, 0]
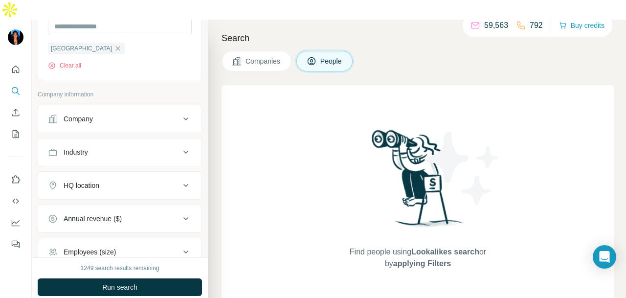
click at [98, 140] on button "Industry" at bounding box center [119, 151] width 163 height 23
drag, startPoint x: 98, startPoint y: 141, endPoint x: 97, endPoint y: 167, distance: 26.0
click at [97, 168] on div at bounding box center [114, 176] width 121 height 17
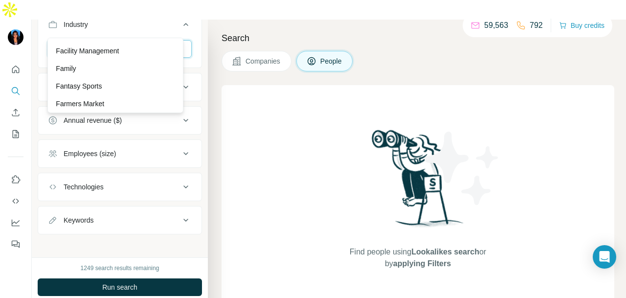
scroll to position [3864, 0]
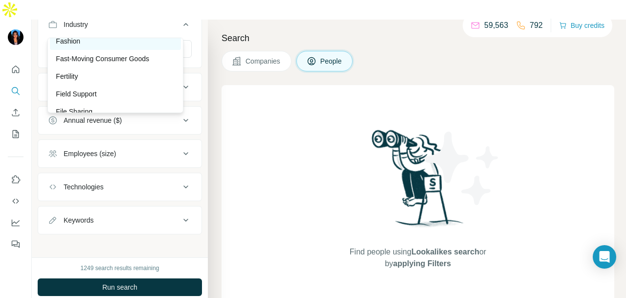
click at [135, 46] on div "Fashion" at bounding box center [115, 41] width 119 height 10
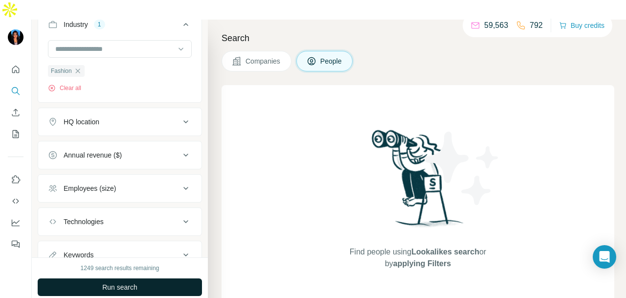
click at [139, 278] on button "Run search" at bounding box center [120, 287] width 164 height 18
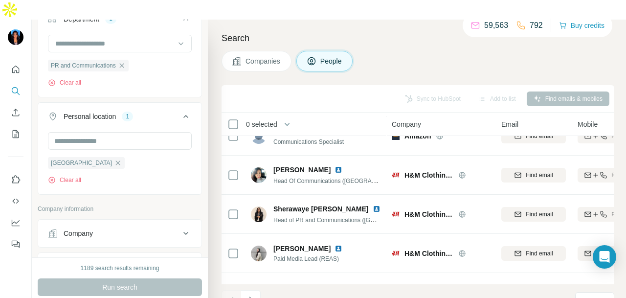
scroll to position [372, 0]
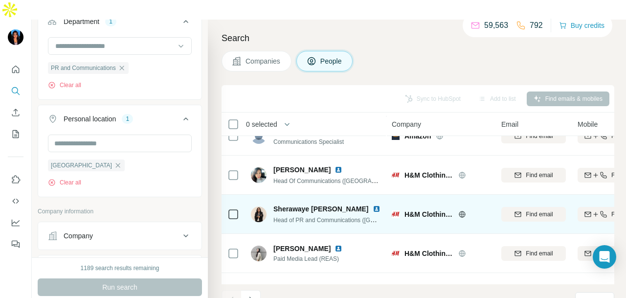
click at [373, 205] on img at bounding box center [377, 209] width 8 height 8
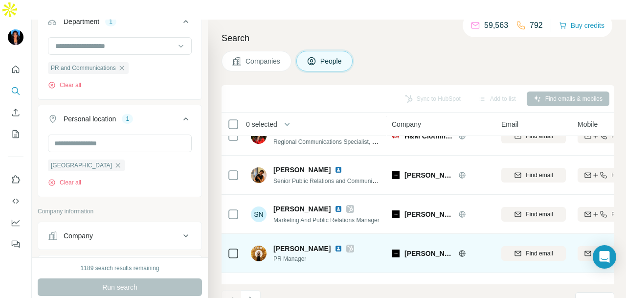
scroll to position [1223, 0]
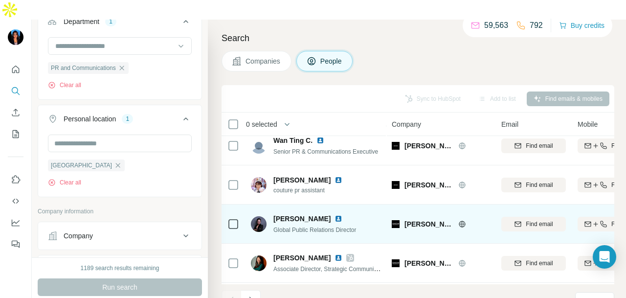
click at [335, 215] on img at bounding box center [339, 219] width 8 height 8
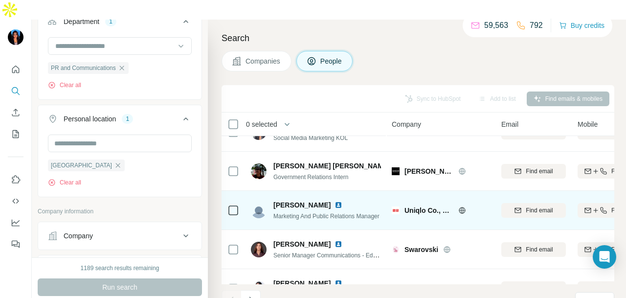
scroll to position [1565, 0]
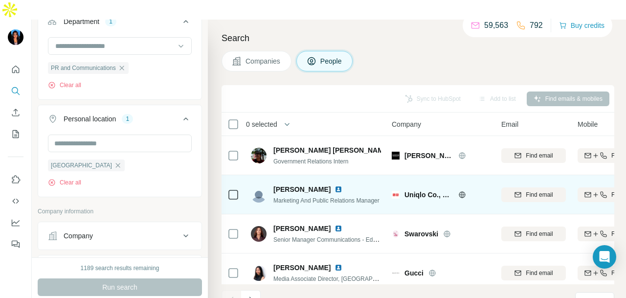
click at [335, 185] on img at bounding box center [339, 189] width 8 height 8
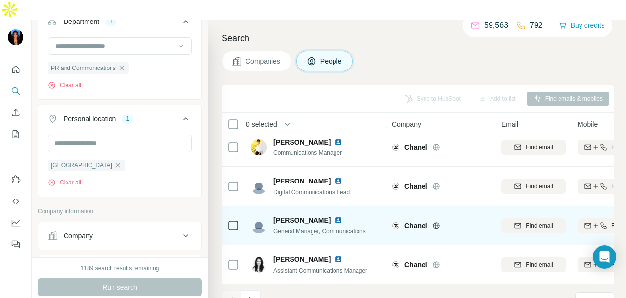
scroll to position [2202, 0]
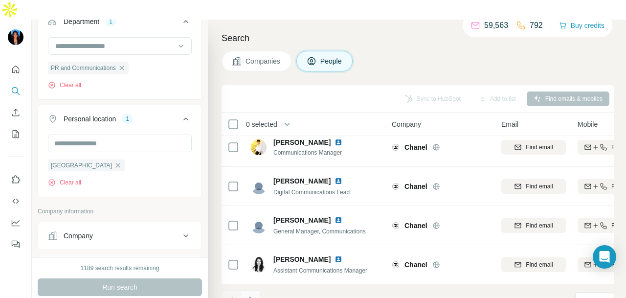
click at [250, 290] on button "Navigate to next page" at bounding box center [251, 300] width 20 height 20
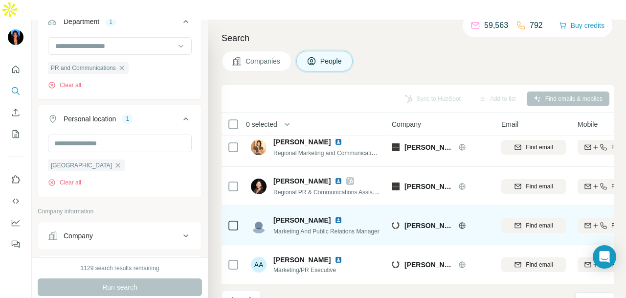
click at [335, 216] on img at bounding box center [339, 220] width 8 height 8
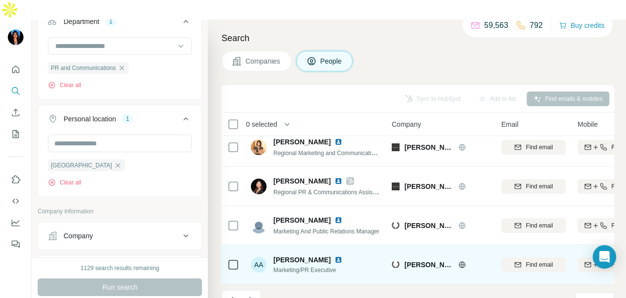
click at [335, 256] on img at bounding box center [339, 260] width 8 height 8
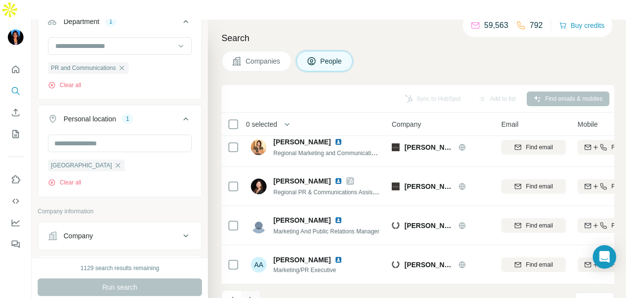
click at [250, 295] on icon "Navigate to next page" at bounding box center [251, 300] width 10 height 10
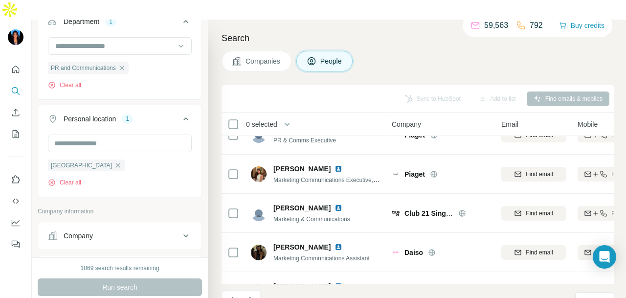
scroll to position [1273, 0]
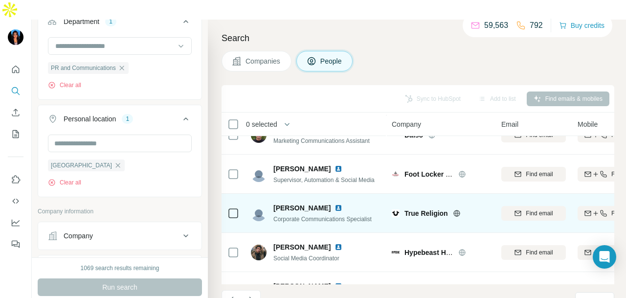
click at [335, 204] on img at bounding box center [339, 208] width 8 height 8
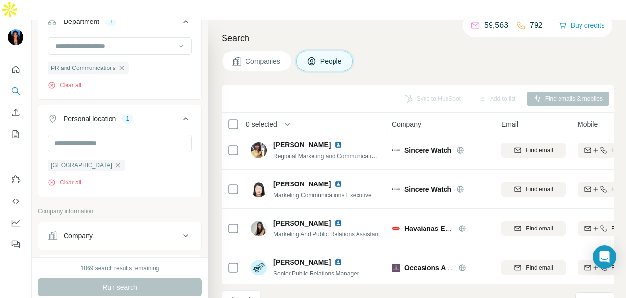
scroll to position [1664, 0]
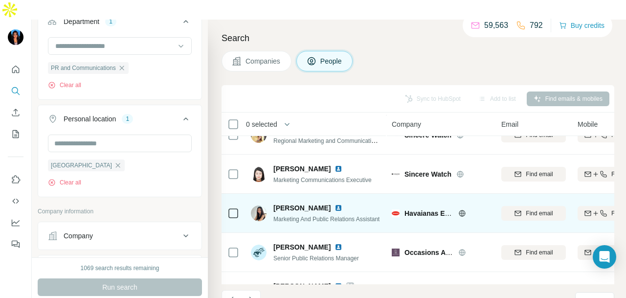
click at [335, 204] on img at bounding box center [339, 208] width 8 height 8
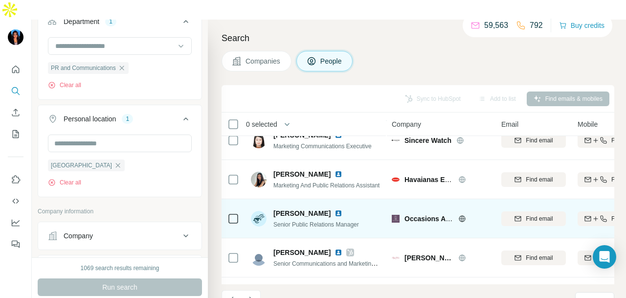
scroll to position [1713, 0]
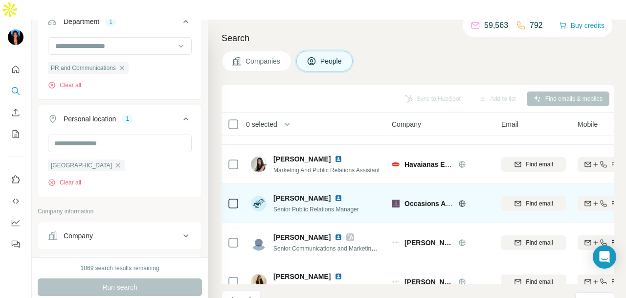
click at [335, 194] on img at bounding box center [339, 198] width 8 height 8
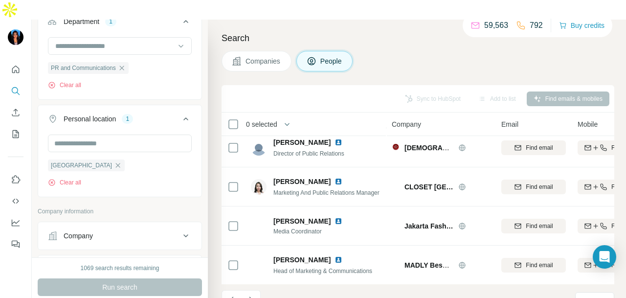
scroll to position [2202, 0]
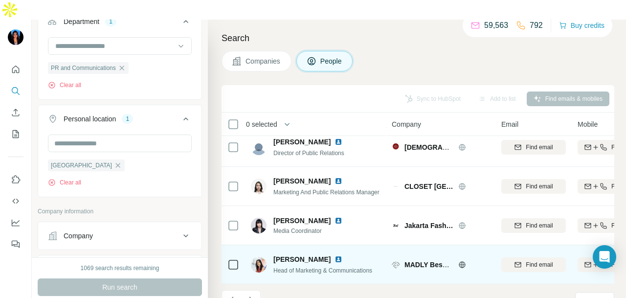
click at [335, 255] on img at bounding box center [339, 259] width 8 height 8
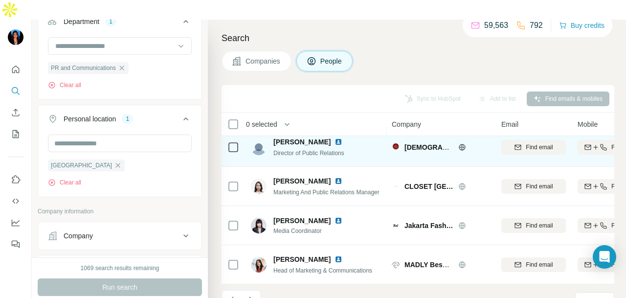
click at [335, 138] on img at bounding box center [339, 142] width 8 height 8
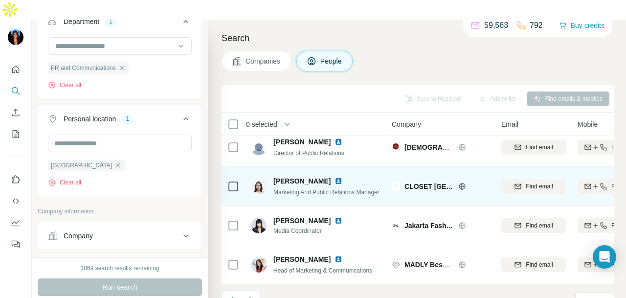
click at [335, 177] on img at bounding box center [339, 181] width 8 height 8
